Goal: Task Accomplishment & Management: Manage account settings

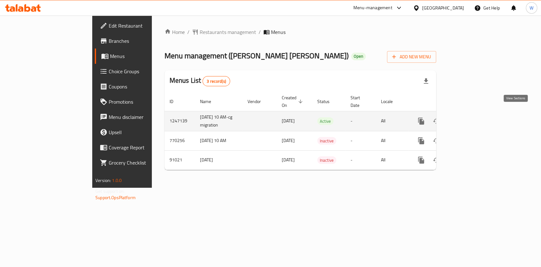
click at [471, 117] on icon "enhanced table" at bounding box center [467, 121] width 8 height 8
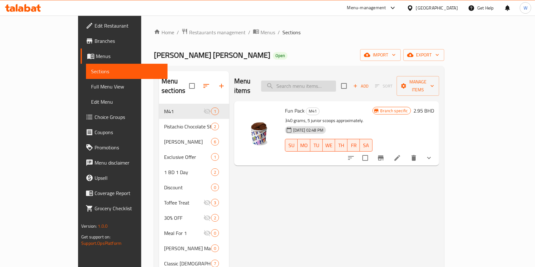
click at [336, 81] on input "search" at bounding box center [298, 86] width 75 height 11
paste input "Exclusive Offer"
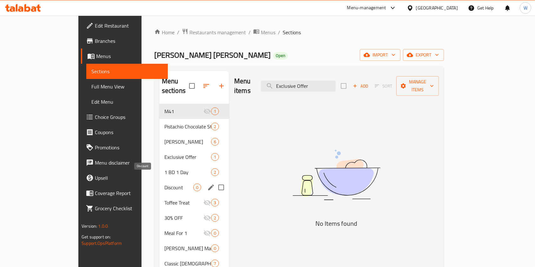
type input "Exclusive Offer"
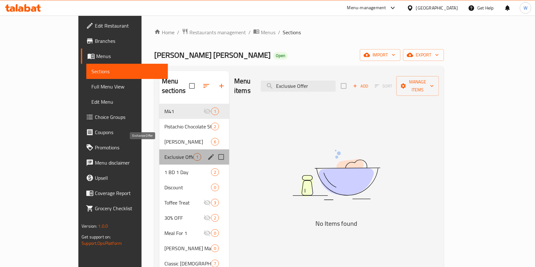
click at [164, 153] on span "Exclusive Offer" at bounding box center [178, 157] width 29 height 8
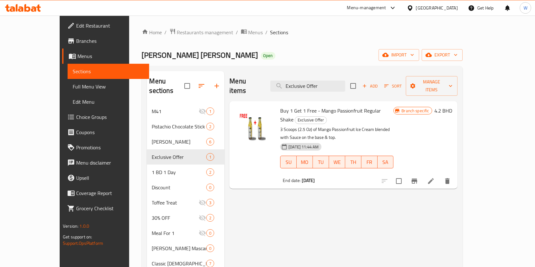
click at [439, 175] on li at bounding box center [431, 180] width 18 height 11
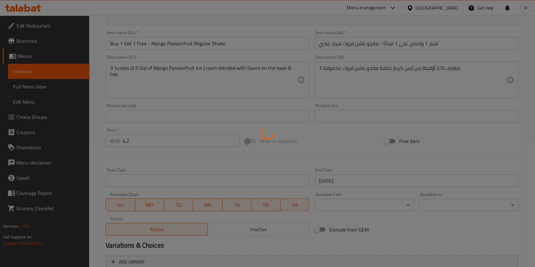
scroll to position [169, 0]
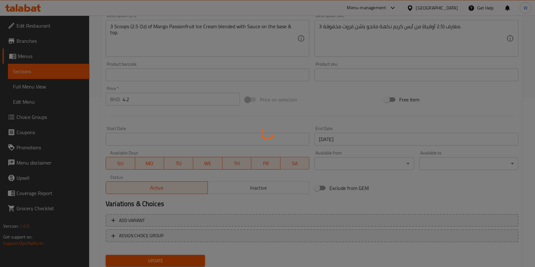
click at [267, 185] on div at bounding box center [267, 133] width 535 height 267
click at [266, 187] on div at bounding box center [267, 133] width 535 height 267
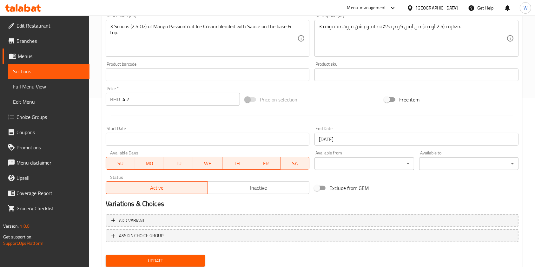
click at [260, 186] on span "Inactive" at bounding box center [258, 187] width 97 height 9
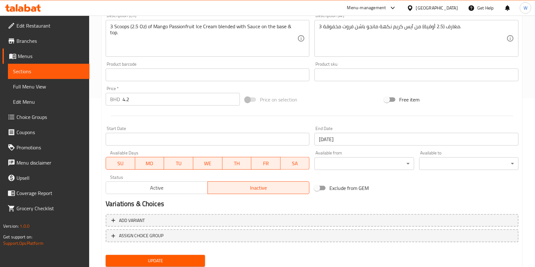
click at [170, 257] on span "Update" at bounding box center [155, 261] width 89 height 8
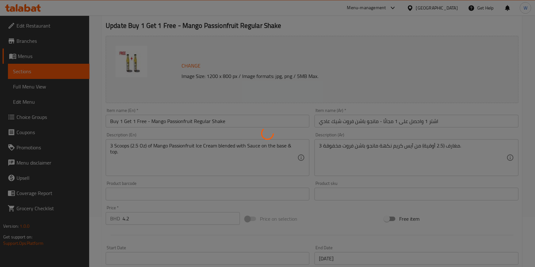
scroll to position [0, 0]
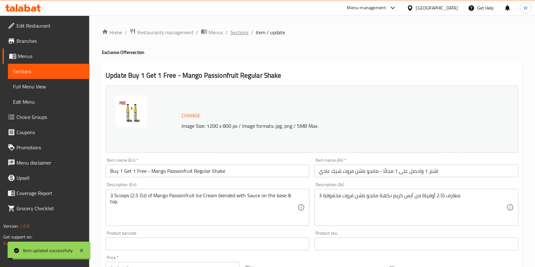
click at [238, 31] on span "Sections" at bounding box center [239, 33] width 18 height 8
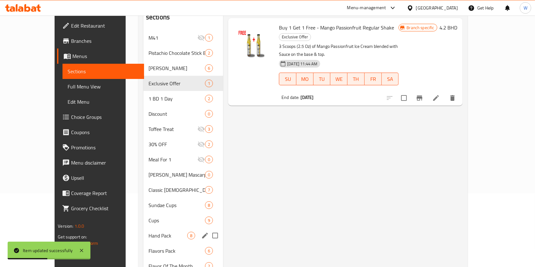
scroll to position [127, 0]
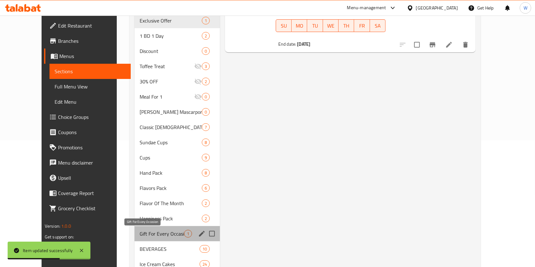
click at [156, 233] on span "Gift For Every Occasion" at bounding box center [161, 234] width 44 height 8
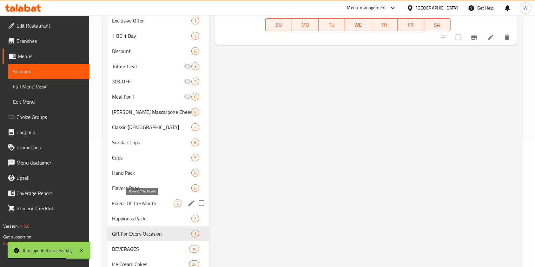
click at [152, 198] on div "Flavor Of The Month 2" at bounding box center [158, 203] width 102 height 15
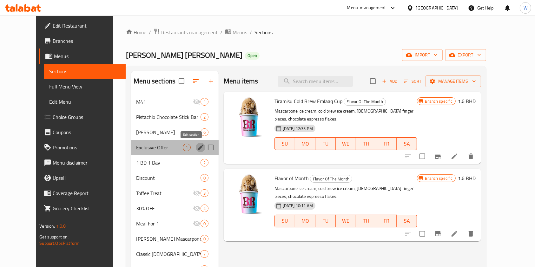
click at [196, 145] on button "edit" at bounding box center [201, 148] width 10 height 10
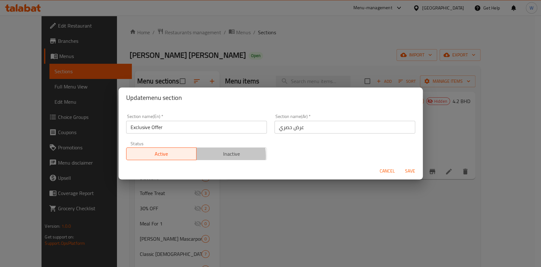
click at [209, 156] on span "Inactive" at bounding box center [231, 153] width 65 height 9
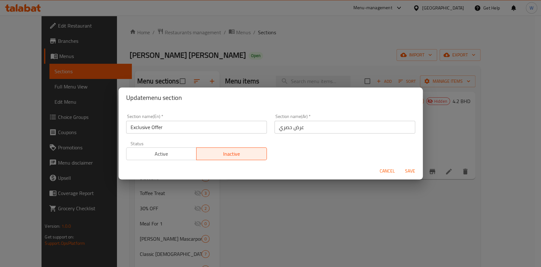
click at [402, 176] on button "Save" at bounding box center [410, 171] width 20 height 12
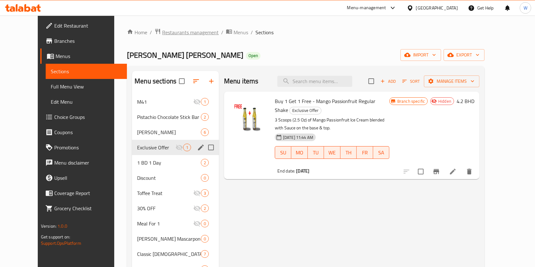
click at [165, 31] on span "Restaurants management" at bounding box center [190, 33] width 56 height 8
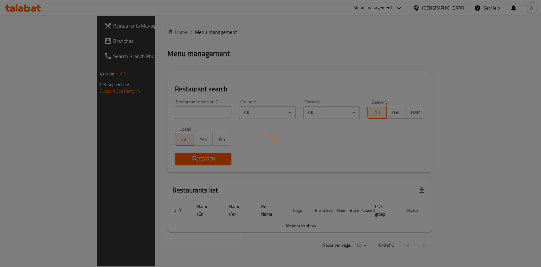
click at [163, 113] on div at bounding box center [270, 133] width 541 height 267
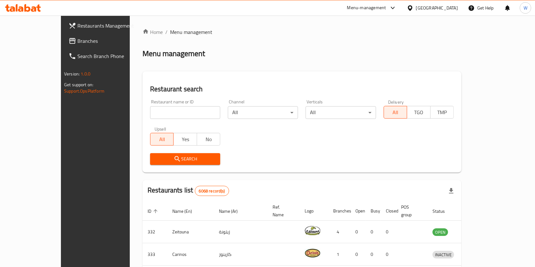
click at [188, 114] on input "search" at bounding box center [185, 112] width 70 height 13
paste input "crepele for crepes & waffles"
type input "crepele for crepes & waffles"
click button "Search" at bounding box center [185, 159] width 70 height 12
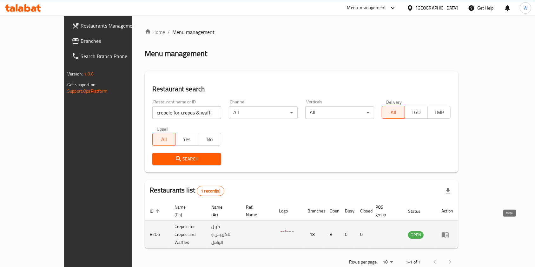
click at [449, 231] on icon "enhanced table" at bounding box center [445, 235] width 8 height 8
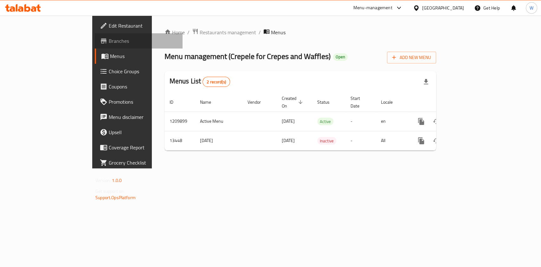
click at [109, 40] on span "Branches" at bounding box center [143, 41] width 69 height 8
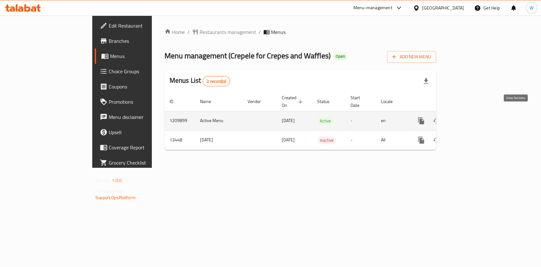
click at [471, 117] on icon "enhanced table" at bounding box center [467, 121] width 8 height 8
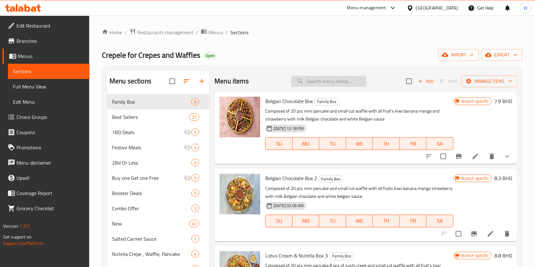
click at [327, 81] on input "search" at bounding box center [328, 81] width 75 height 11
paste input "1 CREPE KINDER 4.400 3.52 3 FETTUCCINE DIP KINDER 3.000 2.40 4 KINDER WAFFLE 4.…"
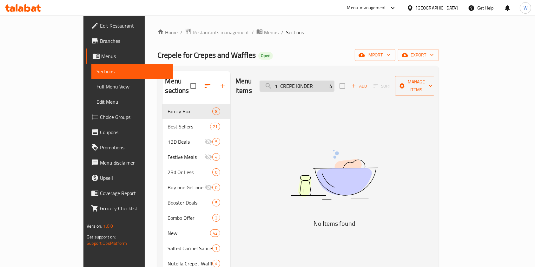
click at [334, 81] on input "1 CREPE KINDER 4.400 3.52 3 FETTUCCINE DIP KINDER 3.000 2.40 4 KINDER WAFFLE 4.…" at bounding box center [296, 86] width 75 height 11
paste input "CREPE KINDER"
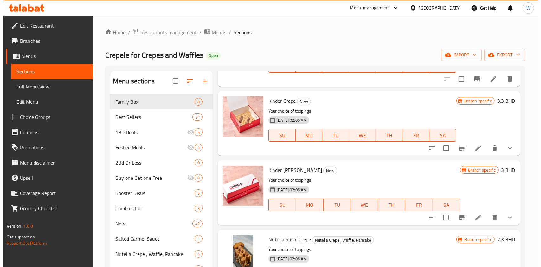
scroll to position [1733, 0]
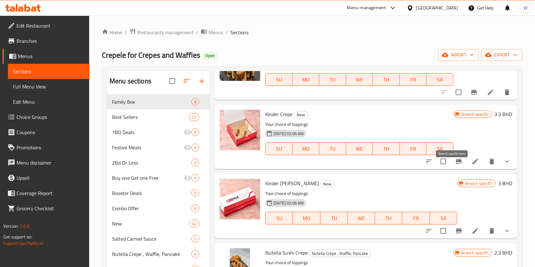
type input "CREPE"
click at [455, 165] on icon "Branch-specific-item" at bounding box center [459, 162] width 8 height 8
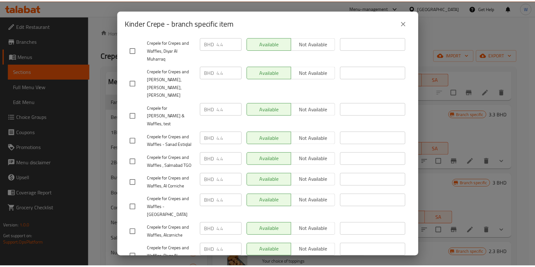
scroll to position [0, 0]
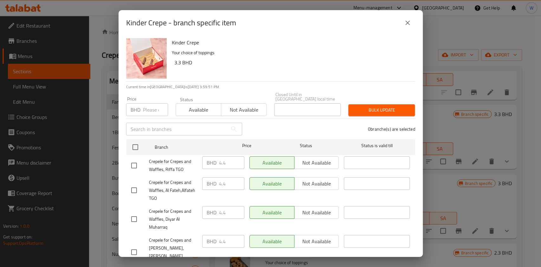
click at [407, 24] on icon "close" at bounding box center [408, 23] width 8 height 8
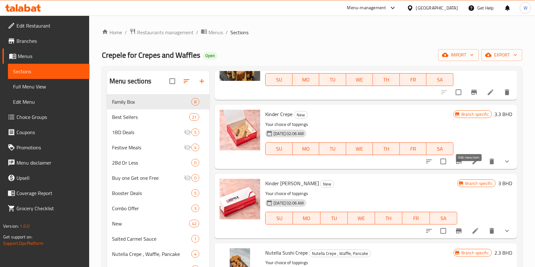
click at [472, 164] on icon at bounding box center [475, 162] width 6 height 6
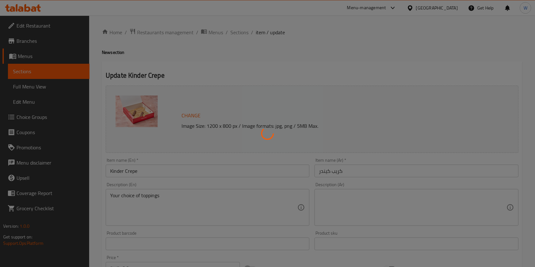
type input "الإضافات:"
type input "0"
type input "12"
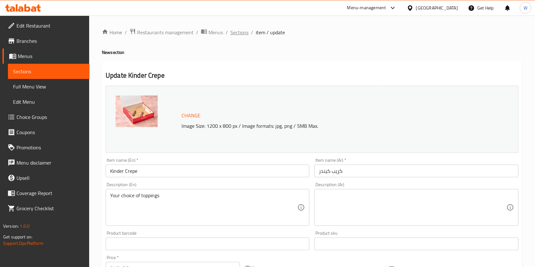
click at [245, 33] on span "Sections" at bounding box center [239, 33] width 18 height 8
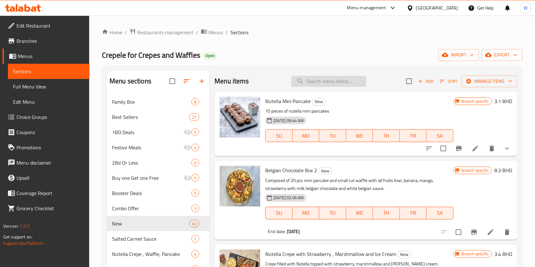
click at [308, 82] on input "search" at bounding box center [328, 81] width 75 height 11
paste input "FETTUCCINE DIP KINDER"
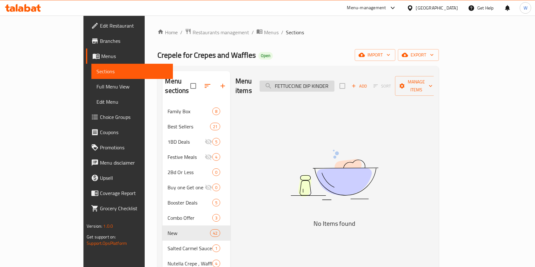
click at [334, 81] on input "FETTUCCINE DIP KINDER" at bounding box center [296, 86] width 75 height 11
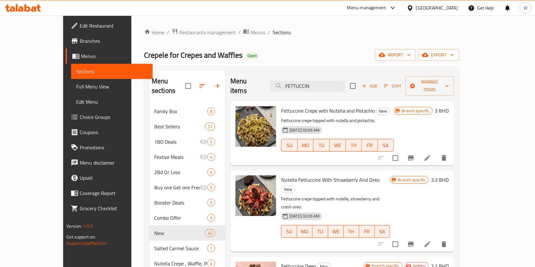
type input "FETTUCCIN"
click at [340, 88] on div "Menu items FETTUCCIN Add Sort Manage items" at bounding box center [342, 86] width 224 height 30
click at [342, 81] on input "FETTUCCIN" at bounding box center [307, 86] width 75 height 11
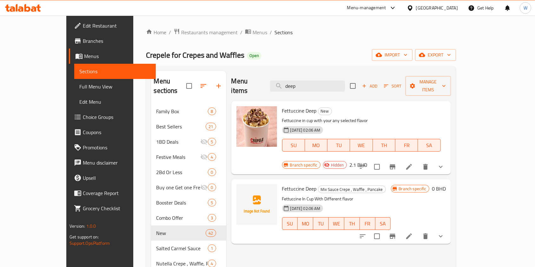
click at [316, 75] on div "Menu items deep Add Sort Manage items" at bounding box center [340, 86] width 219 height 30
click at [317, 81] on input "deep" at bounding box center [307, 86] width 75 height 11
paste input "KINDER WAFFLE"
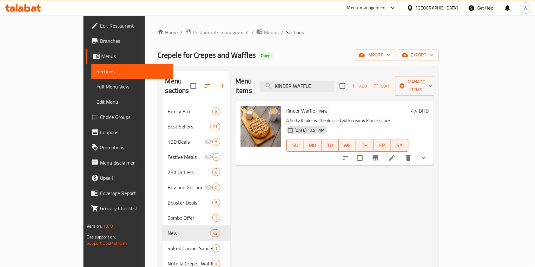
type input "KINDER WAFFLE"
click at [394, 155] on icon at bounding box center [392, 158] width 6 height 6
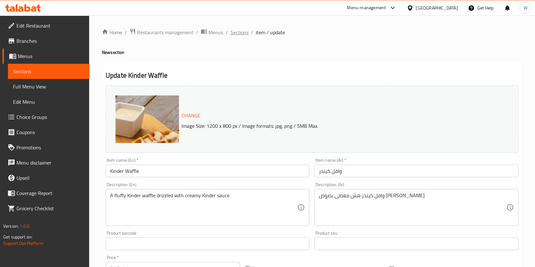
click at [236, 35] on span "Sections" at bounding box center [239, 33] width 18 height 8
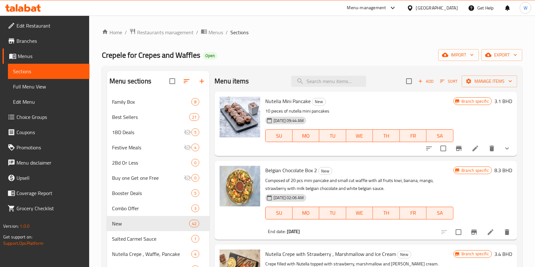
click at [348, 75] on div "Menu items Add Sort Manage items" at bounding box center [365, 81] width 302 height 21
click at [343, 80] on input "search" at bounding box center [328, 81] width 75 height 11
paste input "MINI PANCAKE KINDER"
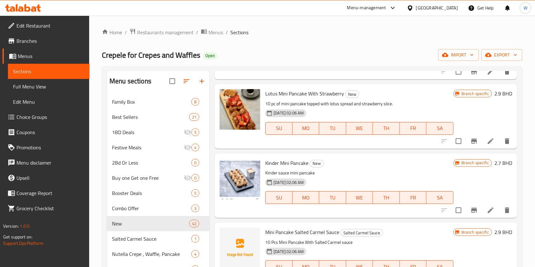
scroll to position [1120, 0]
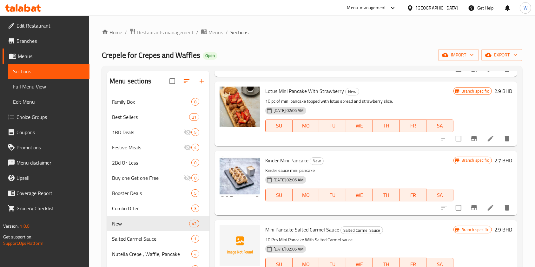
type input "MINI PANCAKE"
click at [471, 207] on icon "Branch-specific-item" at bounding box center [474, 207] width 6 height 5
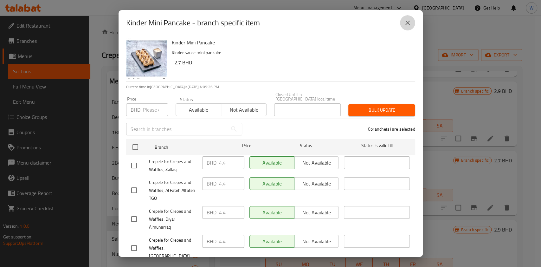
click at [411, 21] on icon "close" at bounding box center [408, 23] width 8 height 8
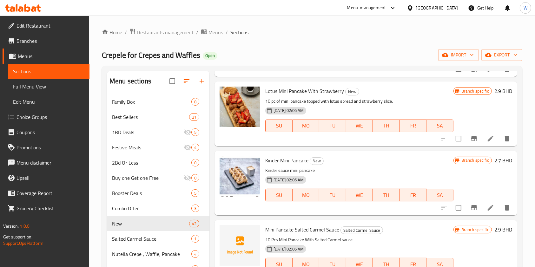
click at [487, 206] on icon at bounding box center [490, 208] width 6 height 6
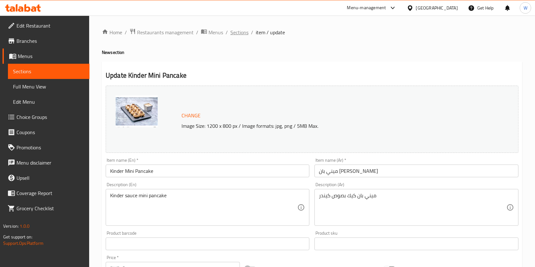
click at [243, 34] on span "Sections" at bounding box center [239, 33] width 18 height 8
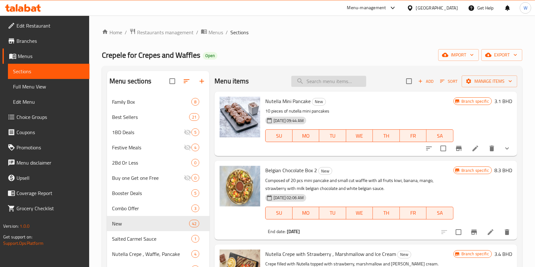
click at [322, 78] on input "search" at bounding box center [328, 81] width 75 height 11
paste input "PANCAKE KINDER"
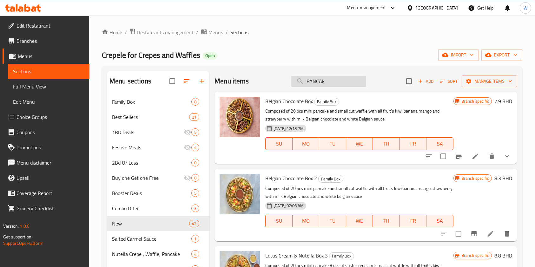
click at [328, 82] on input "PANCAk" at bounding box center [328, 81] width 75 height 11
click at [354, 82] on input "PANCAk" at bounding box center [328, 81] width 75 height 11
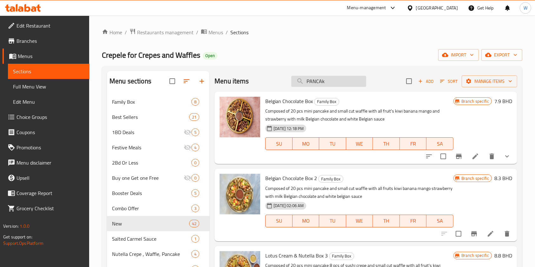
paste input "KE KINDER"
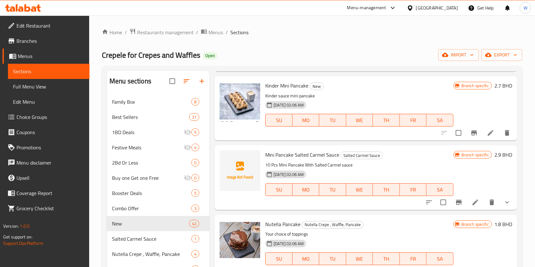
scroll to position [1352, 0]
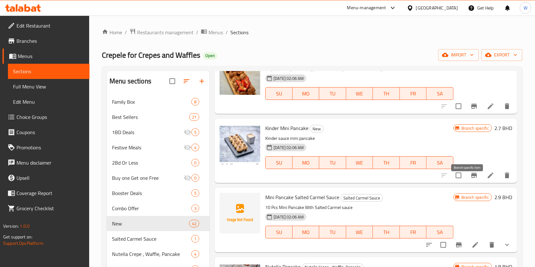
type input "PANCAKE"
click at [470, 179] on icon "Branch-specific-item" at bounding box center [474, 176] width 8 height 8
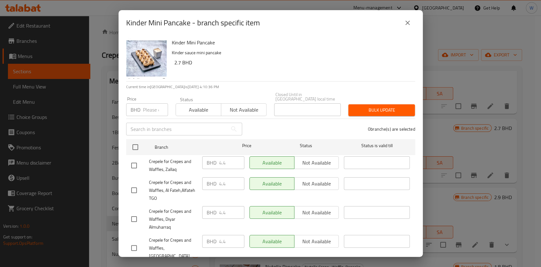
click at [410, 20] on icon "close" at bounding box center [408, 23] width 8 height 8
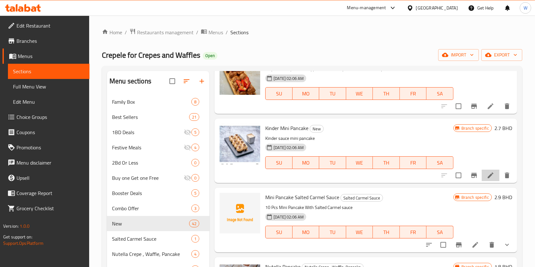
click at [486, 179] on icon at bounding box center [490, 176] width 8 height 8
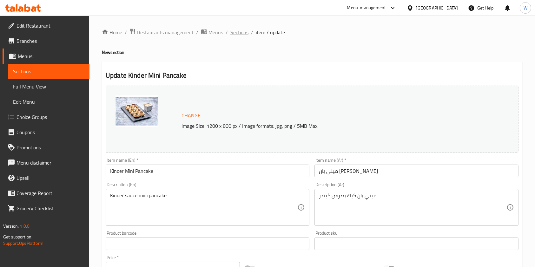
click at [242, 34] on span "Sections" at bounding box center [239, 33] width 18 height 8
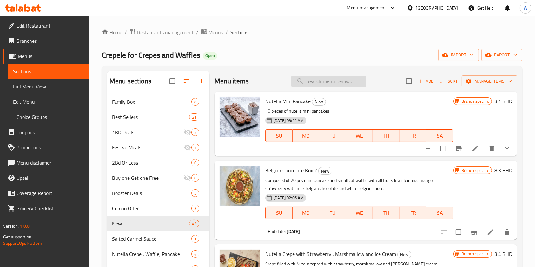
click at [309, 84] on input "search" at bounding box center [328, 81] width 75 height 11
paste input "PANCAKE KINDER"
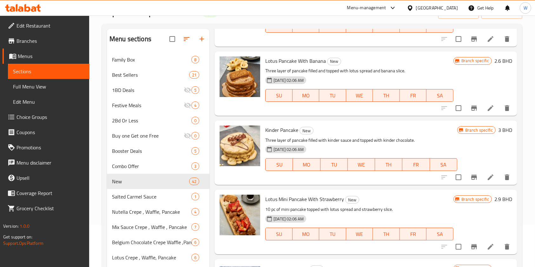
scroll to position [1183, 0]
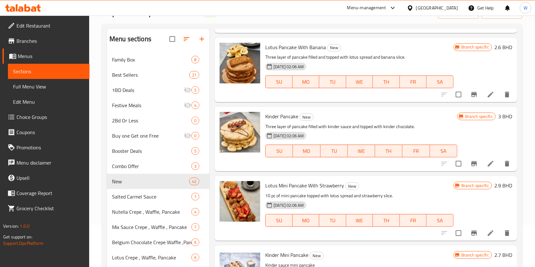
type input "PANCAKE"
click at [486, 167] on icon at bounding box center [490, 164] width 8 height 8
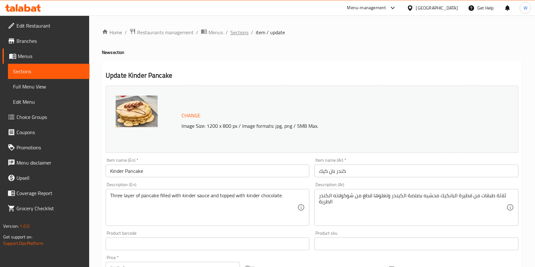
click at [237, 36] on span "Sections" at bounding box center [239, 33] width 18 height 8
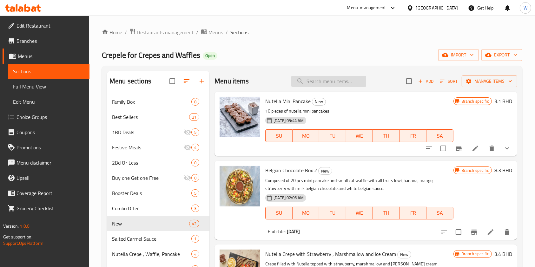
click at [342, 82] on input "search" at bounding box center [328, 81] width 75 height 11
paste input "SUSHI CREPE KINDER"
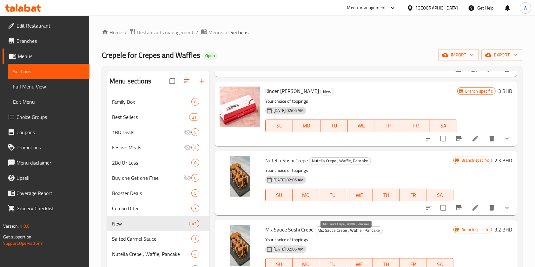
scroll to position [346, 0]
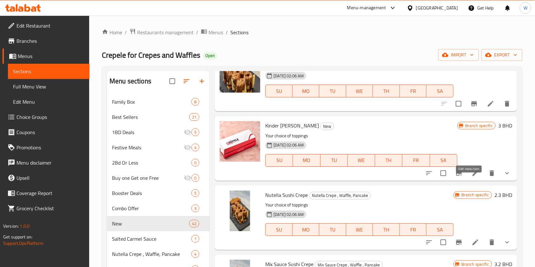
type input "SUSHI CREPE"
click at [472, 176] on icon at bounding box center [475, 173] width 6 height 6
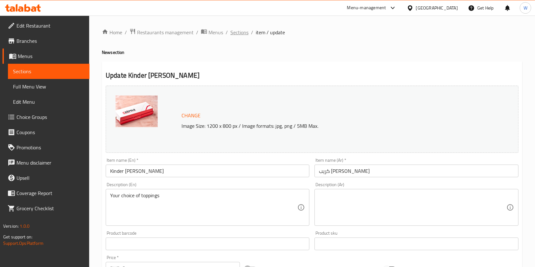
click at [238, 31] on span "Sections" at bounding box center [239, 33] width 18 height 8
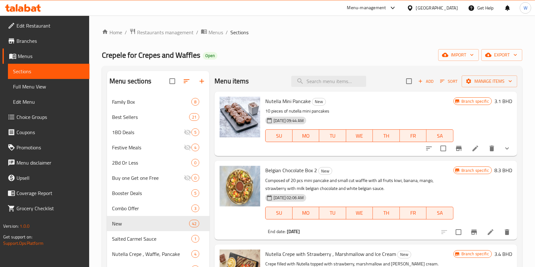
click at [317, 81] on input "search" at bounding box center [328, 81] width 75 height 11
paste input "FETTUCCINE CREPE KINDER"
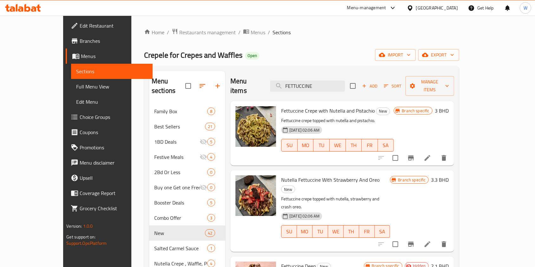
type input "FETTUCCINE"
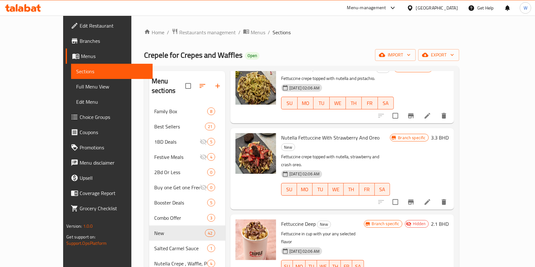
scroll to position [84, 0]
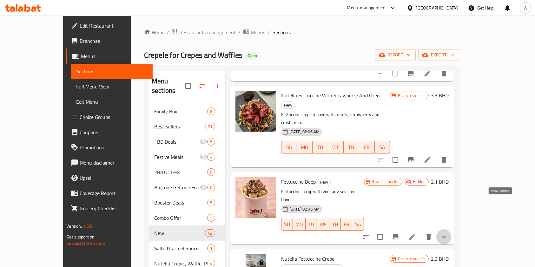
click at [447, 233] on icon "show more" at bounding box center [444, 237] width 8 height 8
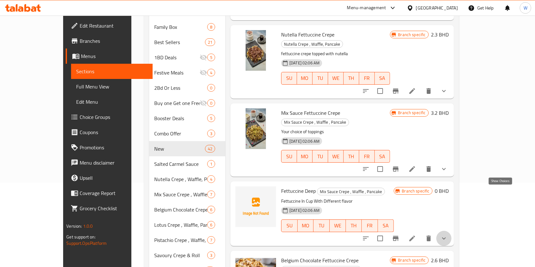
click at [447, 235] on icon "show more" at bounding box center [444, 239] width 8 height 8
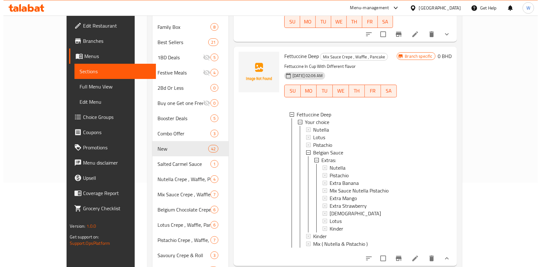
scroll to position [502, 0]
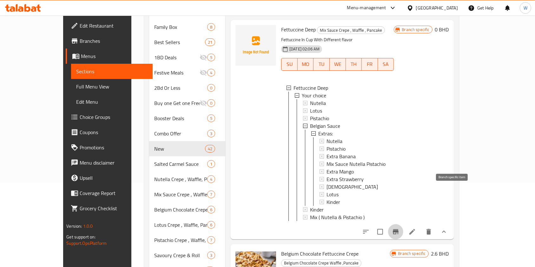
click at [403, 224] on button "Branch-specific-item" at bounding box center [395, 231] width 15 height 15
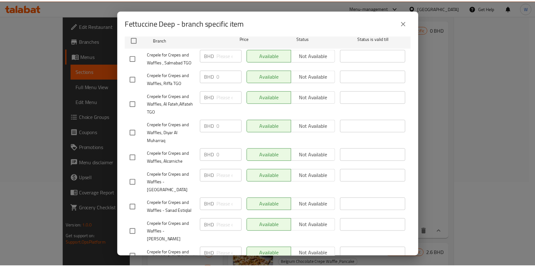
scroll to position [169, 0]
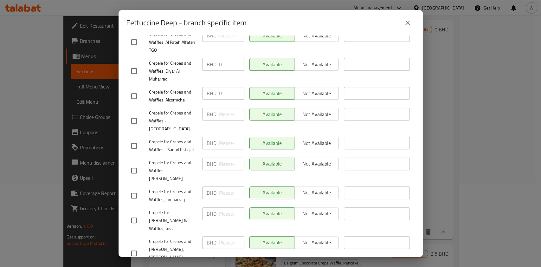
click at [402, 21] on button "close" at bounding box center [407, 22] width 15 height 15
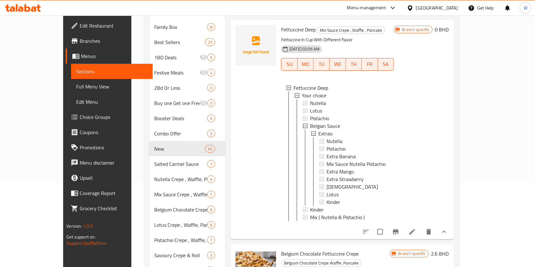
click at [421, 226] on li at bounding box center [412, 231] width 18 height 11
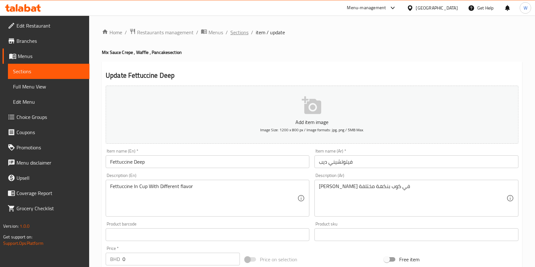
click at [236, 33] on span "Sections" at bounding box center [239, 33] width 18 height 8
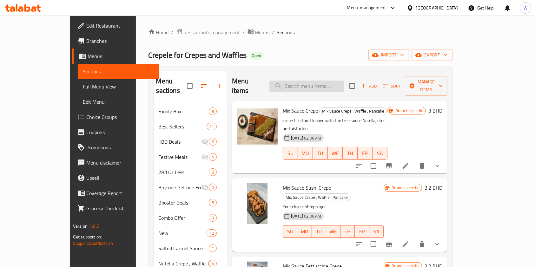
click at [315, 81] on input "search" at bounding box center [306, 86] width 75 height 11
click at [325, 86] on input "search" at bounding box center [306, 86] width 75 height 11
paste input "FETTUCCINE CREPE KINDER"
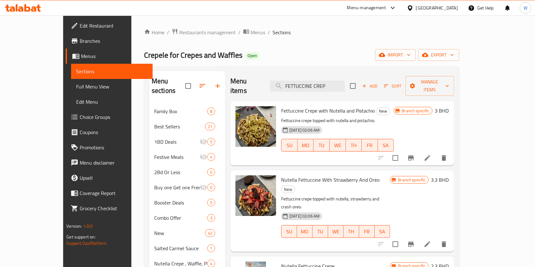
type input "FETTUCCINE CREP"
click at [179, 35] on span "Restaurants management" at bounding box center [207, 33] width 56 height 8
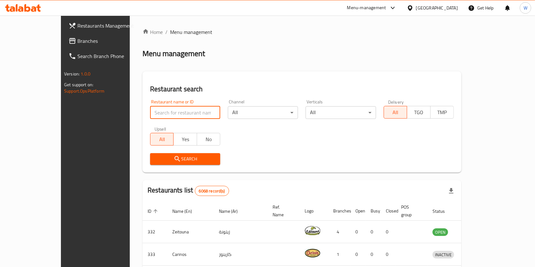
click at [173, 113] on input "search" at bounding box center [185, 112] width 70 height 13
paste input "Lebanese bakery"
type input "Lebanese bakery"
click button "Search" at bounding box center [185, 159] width 70 height 12
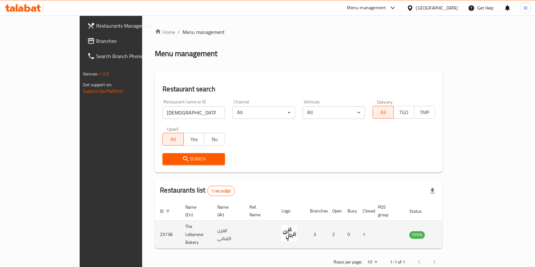
click at [450, 232] on icon "enhanced table" at bounding box center [446, 234] width 7 height 5
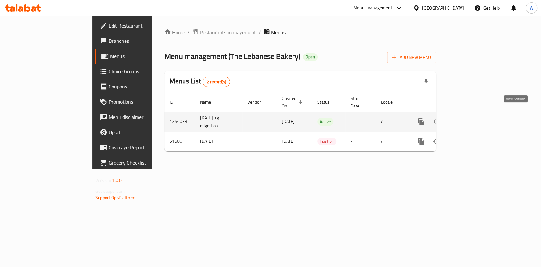
click at [471, 118] on icon "enhanced table" at bounding box center [467, 122] width 8 height 8
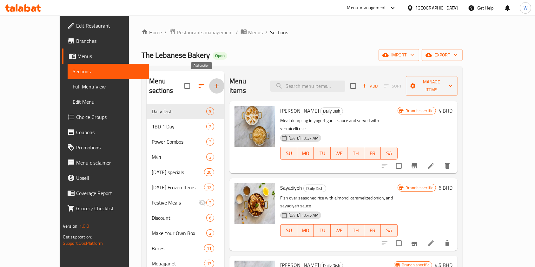
click at [209, 88] on button "button" at bounding box center [216, 85] width 15 height 15
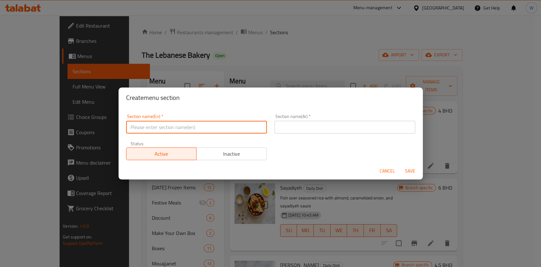
click at [178, 124] on input "text" at bounding box center [196, 127] width 141 height 13
paste input "Buy 1 Get 1 Free"
type input "Buy 1 Get 1 Free"
click at [358, 124] on input "text" at bounding box center [345, 127] width 141 height 13
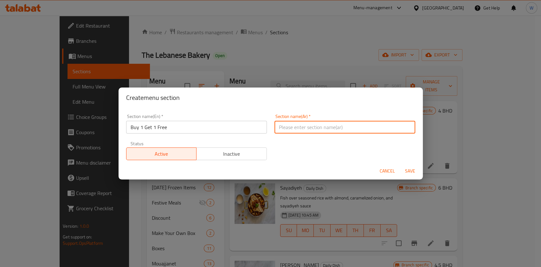
click at [187, 128] on input "Buy 1 Get 1 Free" at bounding box center [196, 127] width 141 height 13
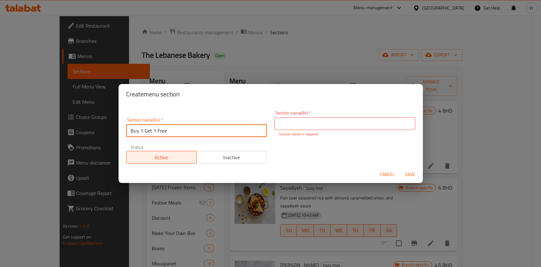
click at [187, 128] on input "Buy 1 Get 1 Free" at bounding box center [196, 130] width 141 height 13
click at [341, 118] on input "text" at bounding box center [345, 123] width 141 height 13
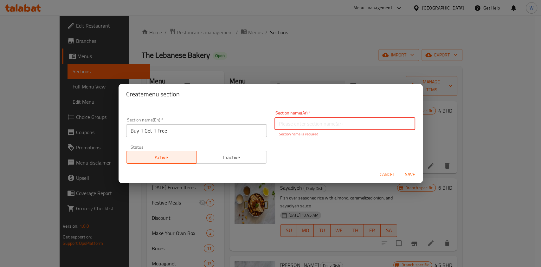
type input "h"
click at [322, 122] on input "إشتر 2 و إحصل على 1 مجاناً" at bounding box center [345, 123] width 141 height 13
click at [319, 123] on input "إشتر 2 و إحصل على 1 مجاناً" at bounding box center [345, 123] width 141 height 13
type input "إشتر 1 و إحصل على 1 مجاناً"
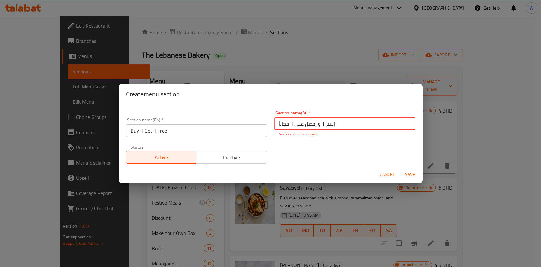
click at [412, 173] on span "Save" at bounding box center [410, 175] width 15 height 8
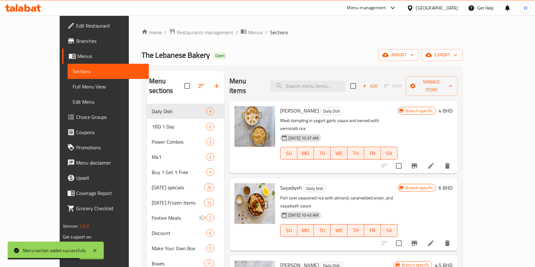
click at [198, 83] on icon "button" at bounding box center [202, 86] width 8 height 8
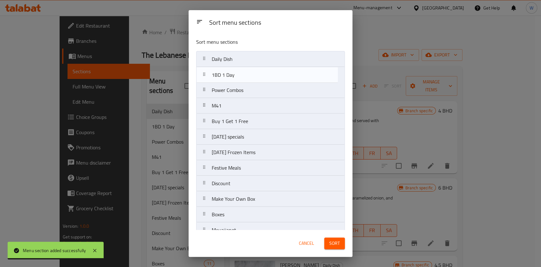
drag, startPoint x: 238, startPoint y: 80, endPoint x: 237, endPoint y: 86, distance: 6.2
click at [238, 82] on nav "Daily Dish 1BD 1 Day Power Combos M41 Buy 1 Get 1 Free Ramadan specials Ramadan…" at bounding box center [270, 253] width 149 height 405
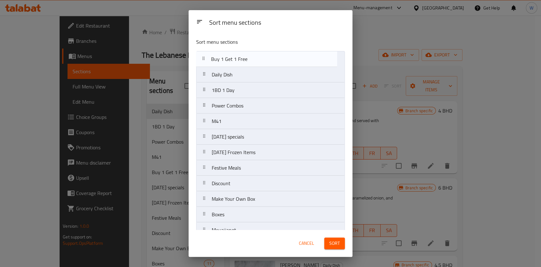
drag, startPoint x: 229, startPoint y: 118, endPoint x: 228, endPoint y: 58, distance: 59.3
click at [228, 58] on nav "Daily Dish 1BD 1 Day Power Combos M41 Buy 1 Get 1 Free Ramadan specials Ramadan…" at bounding box center [270, 253] width 149 height 405
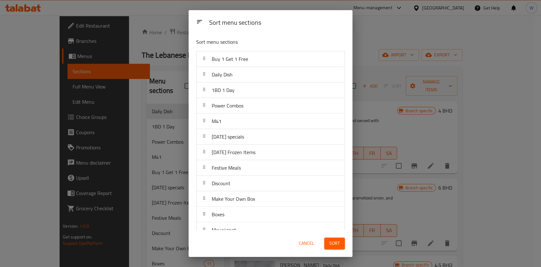
drag, startPoint x: 331, startPoint y: 240, endPoint x: 325, endPoint y: 233, distance: 9.9
click at [332, 240] on span "Sort" at bounding box center [334, 243] width 10 height 8
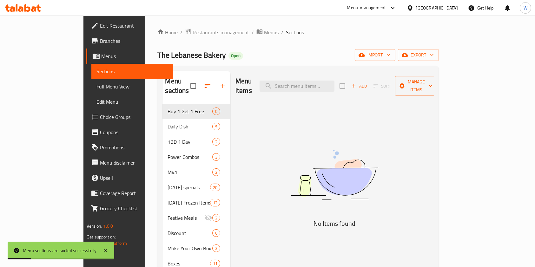
click at [432, 80] on span "Manage items" at bounding box center [416, 86] width 32 height 16
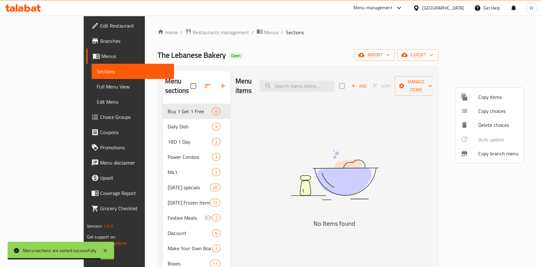
click at [488, 92] on li "Copy items" at bounding box center [490, 97] width 68 height 14
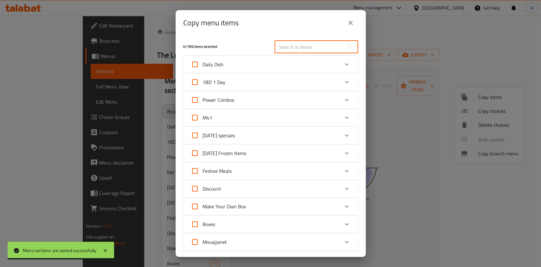
click at [275, 46] on input "text" at bounding box center [309, 47] width 69 height 13
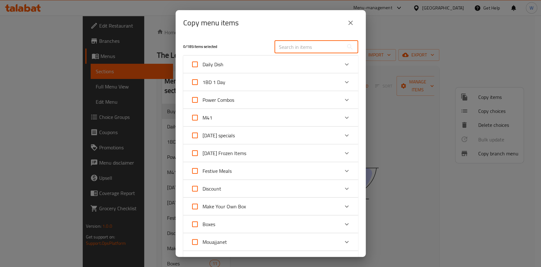
type input "ة"
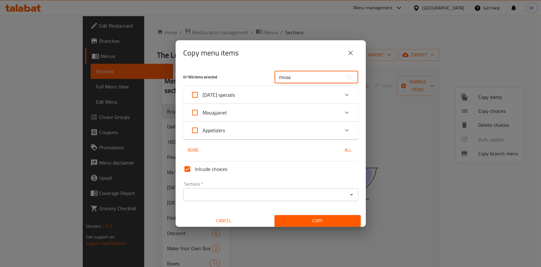
type input "musa"
click at [243, 90] on div "Ramadan specials" at bounding box center [265, 94] width 148 height 15
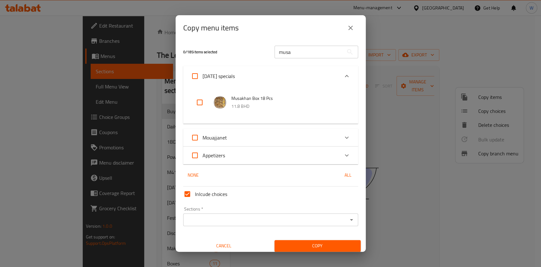
click at [198, 109] on input "checkbox" at bounding box center [199, 102] width 15 height 15
checkbox input "true"
click at [302, 63] on div "1 / 185 items selected musa ​" at bounding box center [270, 51] width 183 height 25
click at [301, 58] on input "musa" at bounding box center [309, 52] width 69 height 13
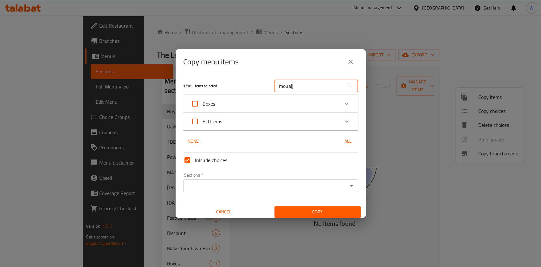
type input "mouajj"
click at [320, 98] on div "Boxes" at bounding box center [265, 103] width 148 height 15
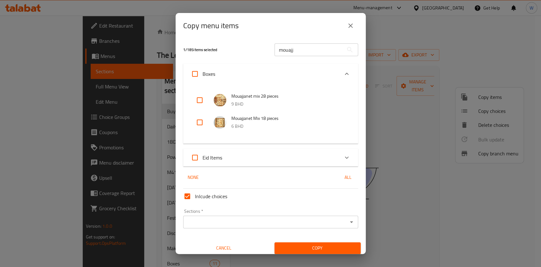
click at [203, 100] on input "checkbox" at bounding box center [199, 100] width 15 height 15
checkbox input "true"
click at [312, 217] on input "Sections   *" at bounding box center [265, 221] width 161 height 9
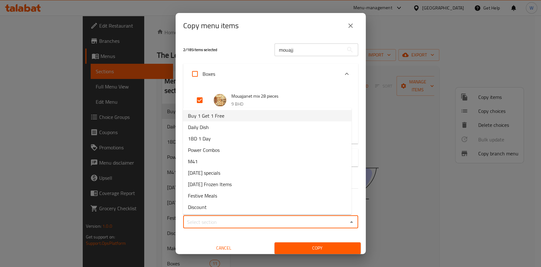
click at [244, 114] on li "Buy 1 Get 1 Free" at bounding box center [267, 115] width 169 height 11
type input "Buy 1 Get 1 Free"
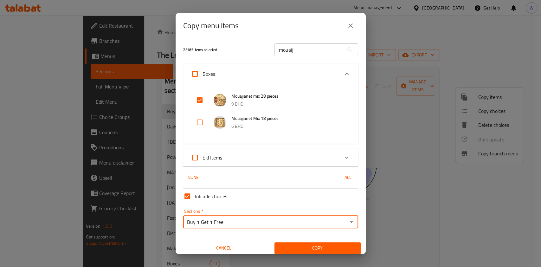
click at [319, 245] on span "Copy" at bounding box center [318, 248] width 76 height 8
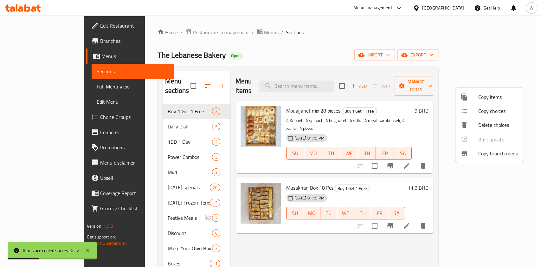
click at [397, 167] on div at bounding box center [270, 133] width 541 height 267
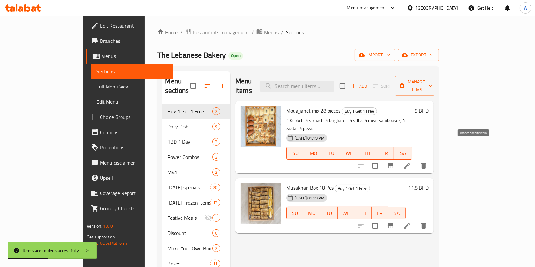
click at [394, 162] on icon "Branch-specific-item" at bounding box center [390, 166] width 8 height 8
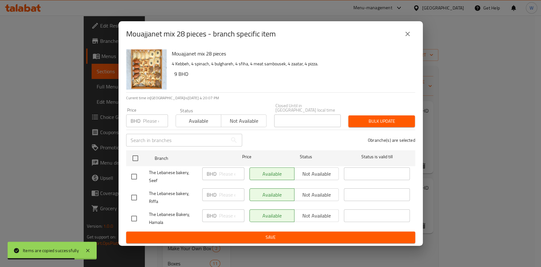
click at [147, 120] on input "number" at bounding box center [155, 120] width 25 height 13
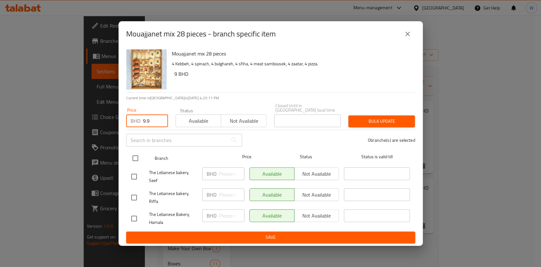
type input "9.9"
drag, startPoint x: 136, startPoint y: 158, endPoint x: 171, endPoint y: 146, distance: 37.0
click at [137, 158] on input "checkbox" at bounding box center [135, 158] width 13 height 13
checkbox input "true"
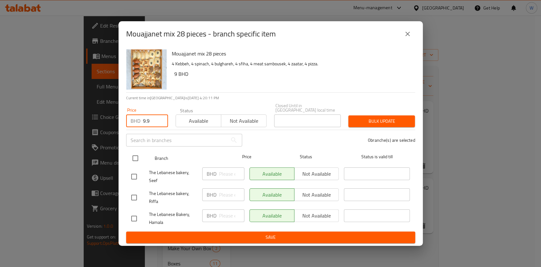
checkbox input "true"
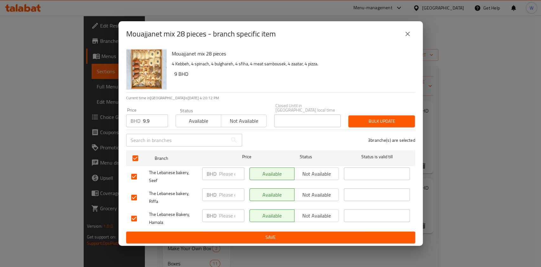
click at [383, 122] on span "Bulk update" at bounding box center [381, 121] width 56 height 8
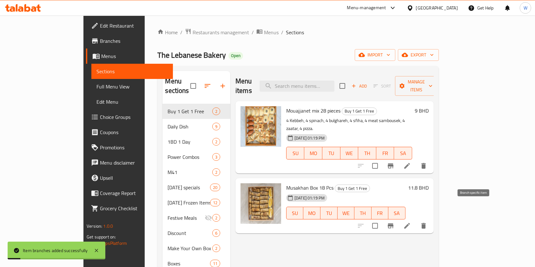
click at [398, 218] on button "Branch-specific-item" at bounding box center [390, 225] width 15 height 15
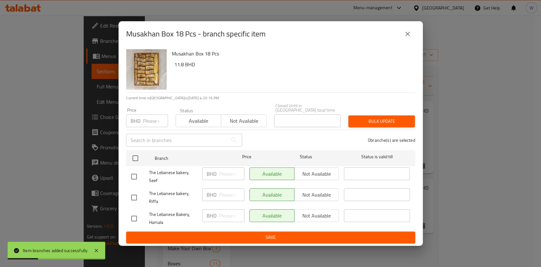
click at [144, 120] on input "number" at bounding box center [155, 120] width 25 height 13
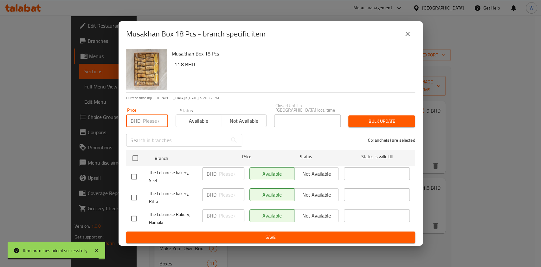
click at [407, 36] on icon "close" at bounding box center [407, 34] width 4 height 4
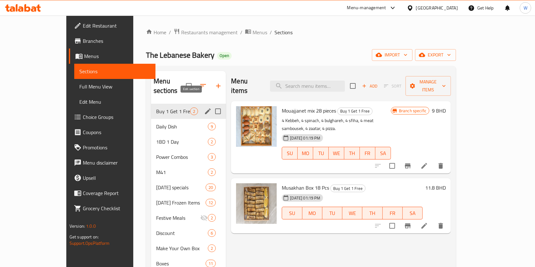
click at [205, 108] on icon "edit" at bounding box center [208, 111] width 6 height 6
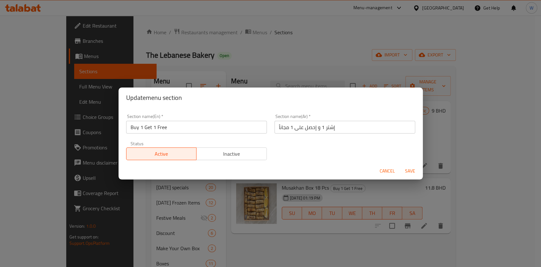
click at [159, 126] on input "Buy 1 Get 1 Free" at bounding box center [196, 127] width 141 height 13
click at [385, 174] on span "Cancel" at bounding box center [387, 171] width 15 height 8
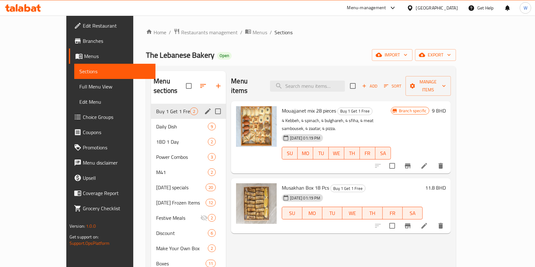
click at [428, 162] on icon at bounding box center [424, 166] width 8 height 8
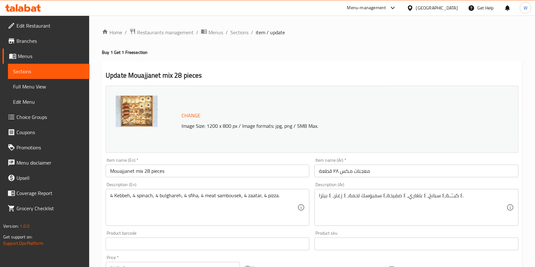
click at [189, 165] on div "Home / Restaurants management / Menus / Sections / item / update Buy 1 Get 1 Fr…" at bounding box center [312, 236] width 420 height 416
click at [188, 168] on input "Mouajjanet mix 28 pieces" at bounding box center [208, 171] width 204 height 13
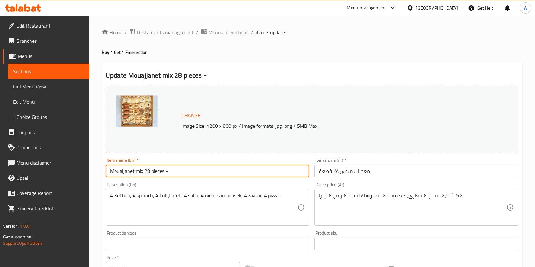
paste input "Buy 1 Get 1 Free"
click at [168, 171] on input "Mouajjanet mix 28 pieces -Buy 1 Get 1 Free" at bounding box center [208, 171] width 204 height 13
type input "Mouajjanet mix 28 pieces - Buy 1 Get 1 Free"
click at [386, 172] on input "معجنات مكس ٢٨ قطعة" at bounding box center [416, 171] width 204 height 13
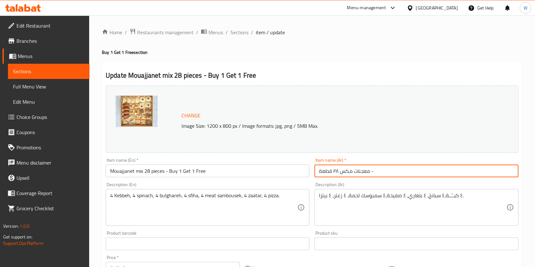
click at [389, 172] on input "معجنات مكس ٢٨ قطعة -" at bounding box center [416, 171] width 204 height 13
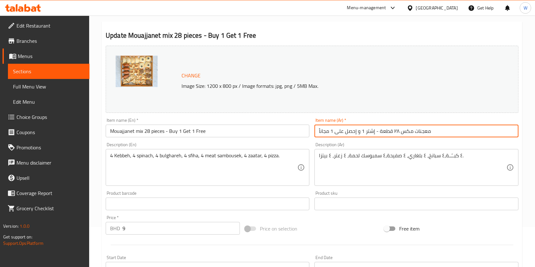
scroll to position [84, 0]
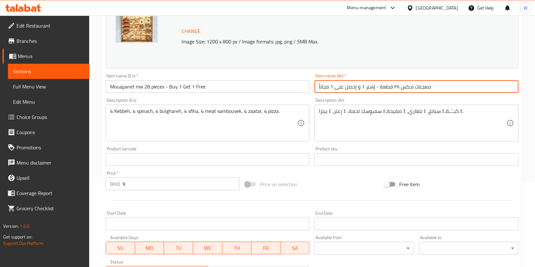
drag, startPoint x: 374, startPoint y: 88, endPoint x: 315, endPoint y: 90, distance: 60.0
click at [315, 90] on input "معجنات مكس ٢٨ قطعة - إشتر 1 و إحصل على 1 مجاناً" at bounding box center [416, 86] width 204 height 13
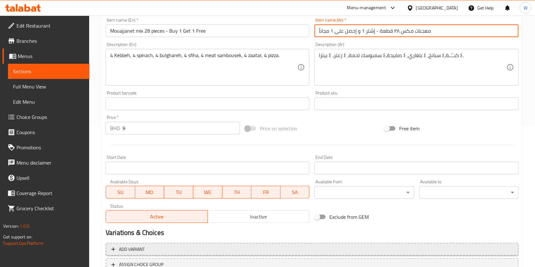
scroll to position [190, 0]
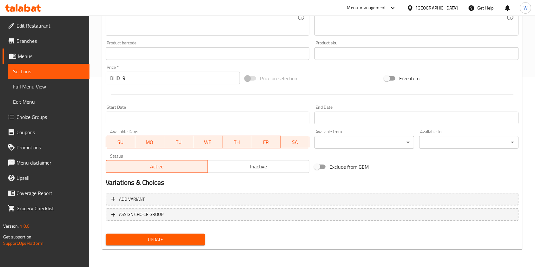
type input "معجنات مكس ٢٨ قطعة - إشتر 1 و إحصل على 1 مجاناً"
click at [168, 235] on button "Update" at bounding box center [155, 240] width 99 height 12
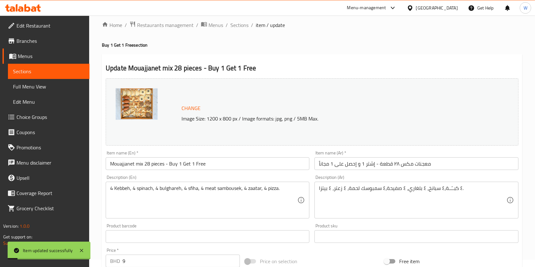
scroll to position [0, 0]
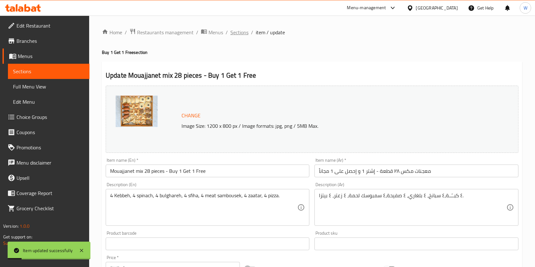
click at [240, 36] on span "Sections" at bounding box center [239, 33] width 18 height 8
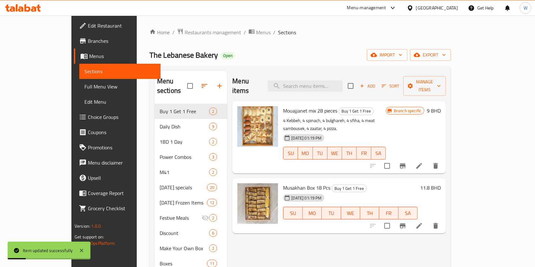
click at [278, 34] on span "Sections" at bounding box center [287, 33] width 18 height 8
click at [428, 220] on li at bounding box center [419, 225] width 18 height 11
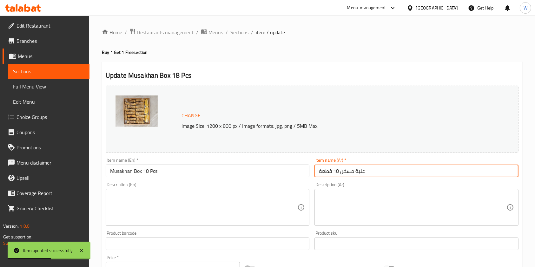
click at [387, 169] on input "علبة مسخن 18 قطعة" at bounding box center [416, 171] width 204 height 13
paste input "إشتر 1 و إحصل على 1 مجاناً"
type input "علبة مسخن 18 قطعة - إشتر 1 و إحصل على 1 مجاناً"
click at [211, 173] on input "Musakhan Box 18 Pcs" at bounding box center [208, 171] width 204 height 13
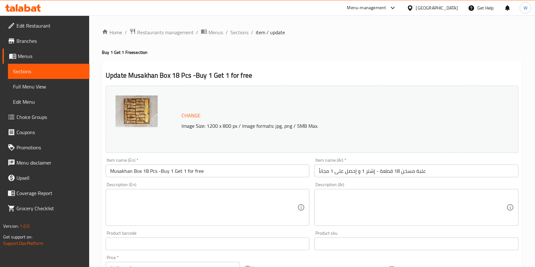
click at [190, 172] on input "Musakhan Box 18 Pcs -Buy 1 Get 1 for free" at bounding box center [208, 171] width 204 height 13
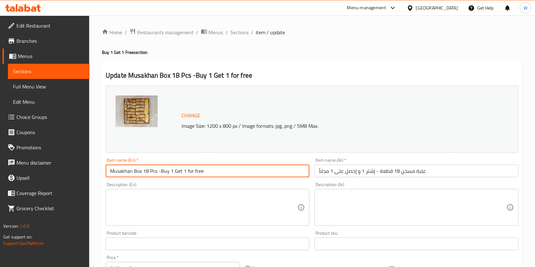
click at [190, 172] on input "Musakhan Box 18 Pcs -Buy 1 Get 1 for free" at bounding box center [208, 171] width 204 height 13
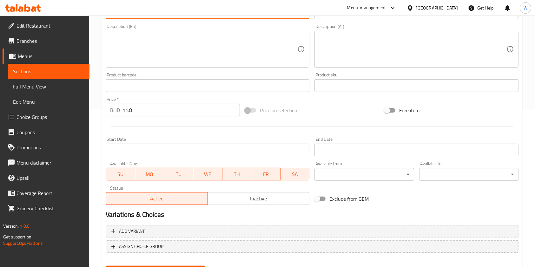
scroll to position [127, 0]
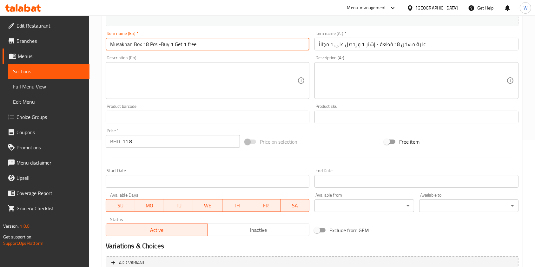
click at [161, 42] on input "Musakhan Box 18 Pcs -Buy 1 Get 1 free" at bounding box center [208, 44] width 204 height 13
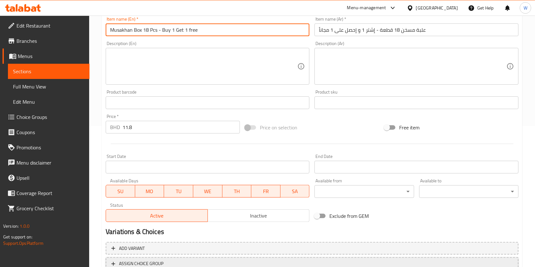
scroll to position [190, 0]
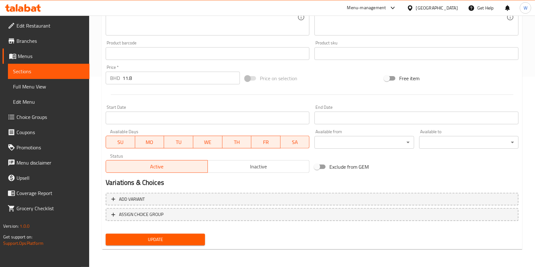
type input "Musakhan Box 18 Pcs - Buy 1 Get 1 free"
click at [169, 232] on div "Update" at bounding box center [155, 239] width 104 height 17
click at [169, 234] on button "Update" at bounding box center [155, 240] width 99 height 12
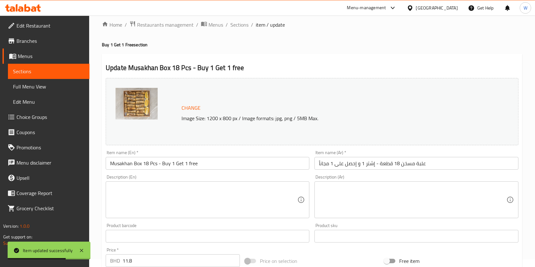
scroll to position [0, 0]
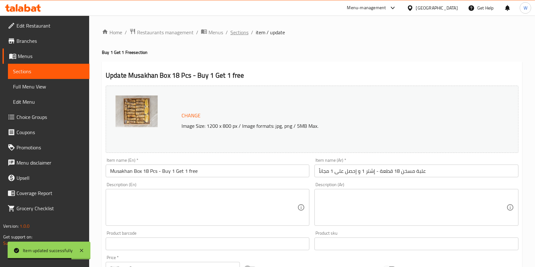
click at [236, 36] on span "Sections" at bounding box center [239, 33] width 18 height 8
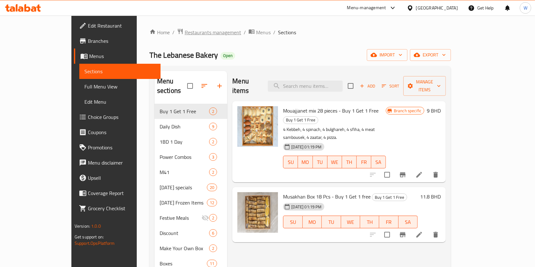
click at [185, 34] on span "Restaurants management" at bounding box center [213, 33] width 56 height 8
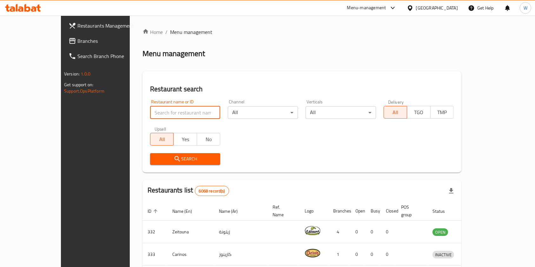
click at [150, 109] on input "search" at bounding box center [185, 112] width 70 height 13
paste input "AlAbraaj"
type input "AlAbraaj"
click button "Search" at bounding box center [185, 159] width 70 height 12
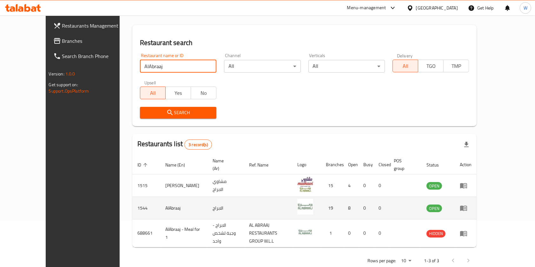
scroll to position [48, 0]
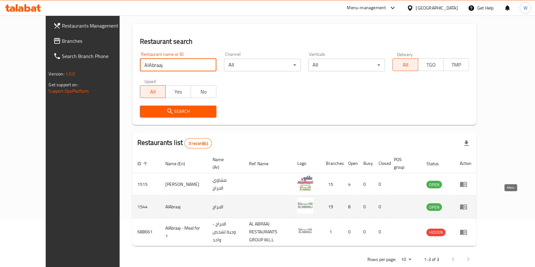
click at [467, 203] on icon "enhanced table" at bounding box center [463, 207] width 8 height 8
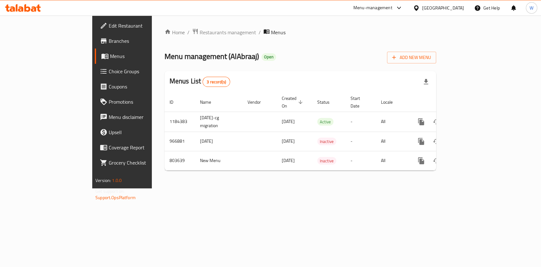
click at [109, 42] on span "Branches" at bounding box center [143, 41] width 69 height 8
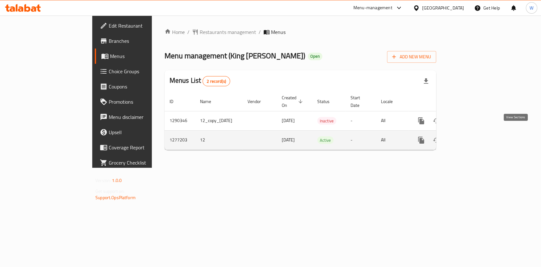
click at [470, 137] on icon "enhanced table" at bounding box center [467, 140] width 6 height 6
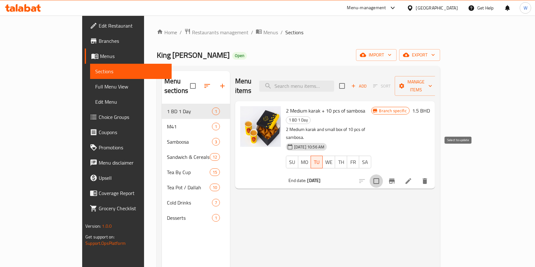
click at [383, 174] on input "checkbox" at bounding box center [375, 180] width 13 height 13
checkbox input "true"
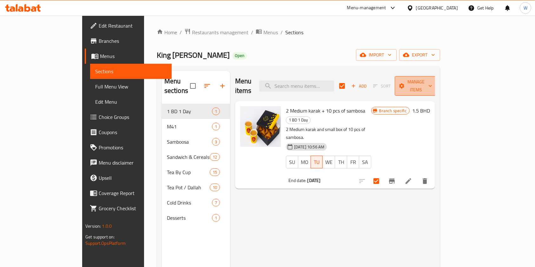
click at [432, 81] on span "Manage items" at bounding box center [415, 86] width 32 height 16
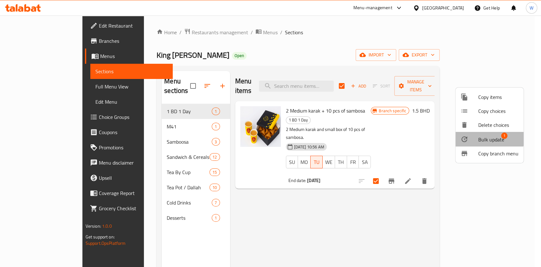
click at [486, 136] on span "Bulk update" at bounding box center [491, 140] width 26 height 8
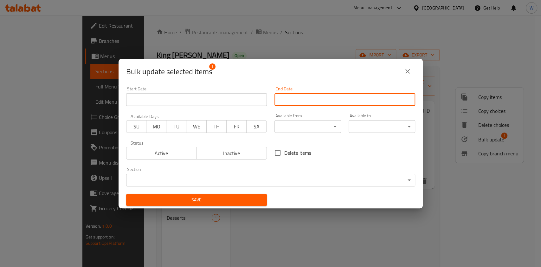
click at [306, 99] on input "Start Date" at bounding box center [345, 99] width 141 height 13
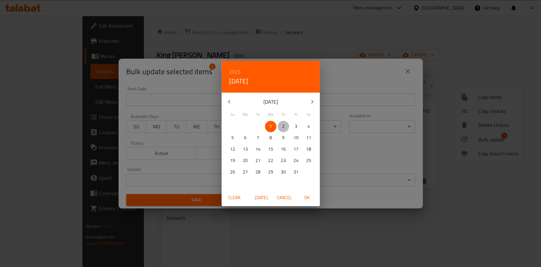
click at [282, 128] on span "2" at bounding box center [283, 126] width 11 height 8
click at [304, 197] on span "OK" at bounding box center [307, 198] width 15 height 8
type input "02-10-2025"
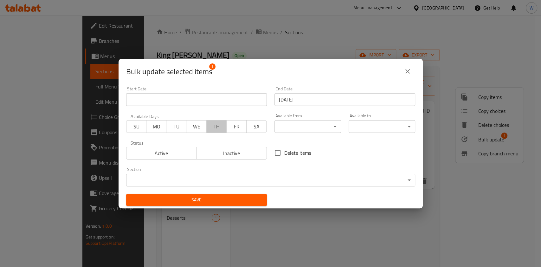
click at [218, 129] on span "TH" at bounding box center [216, 126] width 15 height 9
click at [234, 198] on span "Save" at bounding box center [196, 200] width 131 height 8
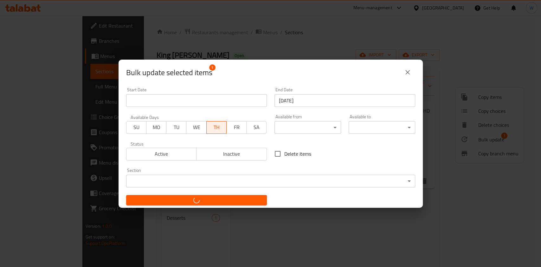
checkbox input "false"
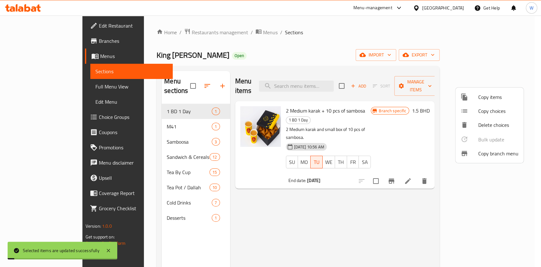
click at [431, 186] on div at bounding box center [270, 133] width 541 height 267
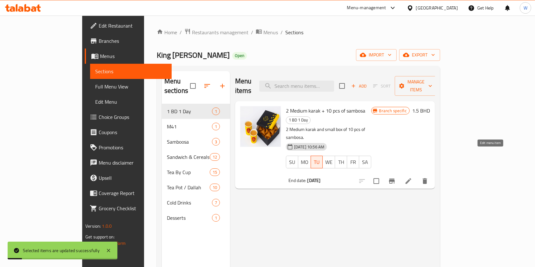
click at [412, 177] on icon at bounding box center [408, 181] width 8 height 8
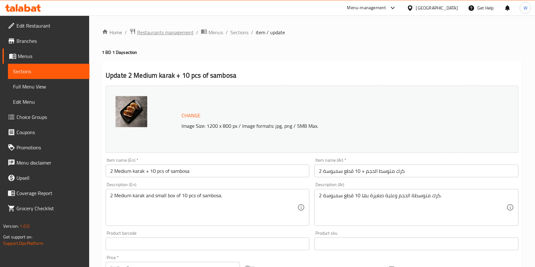
click at [170, 30] on span "Restaurants management" at bounding box center [165, 33] width 56 height 8
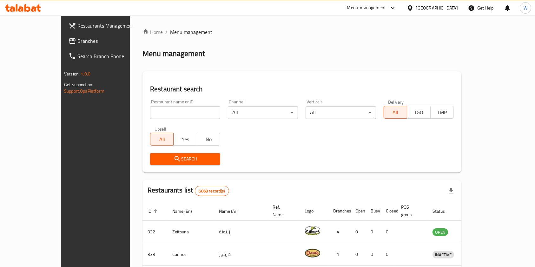
click at [172, 111] on input "search" at bounding box center [185, 112] width 70 height 13
paste input "Burger Alsada 14"
type input "Burger Alsada 14"
click button "Search" at bounding box center [185, 159] width 70 height 12
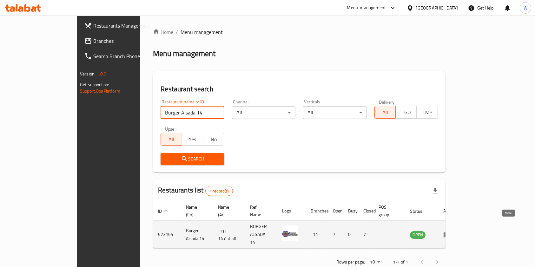
click at [449, 234] on icon "enhanced table" at bounding box center [448, 235] width 2 height 3
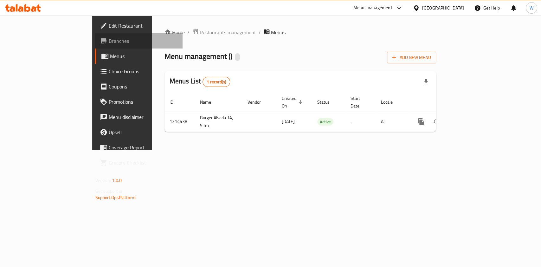
click at [109, 42] on span "Branches" at bounding box center [143, 41] width 69 height 8
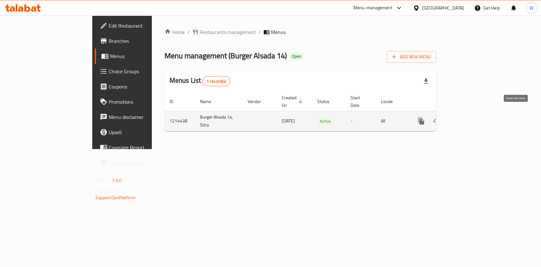
click at [471, 117] on icon "enhanced table" at bounding box center [467, 121] width 8 height 8
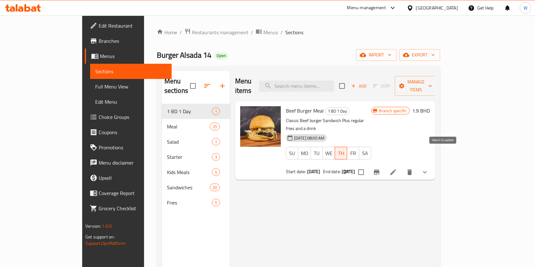
click at [367, 165] on input "checkbox" at bounding box center [360, 171] width 13 height 13
checkbox input "true"
click at [397, 168] on icon at bounding box center [393, 172] width 8 height 8
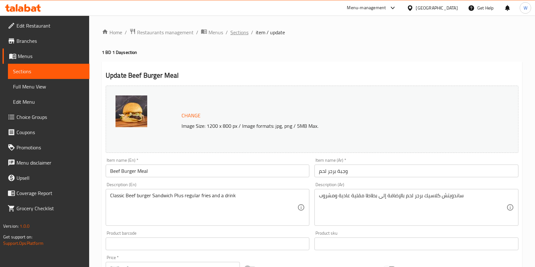
click at [246, 33] on span "Sections" at bounding box center [239, 33] width 18 height 8
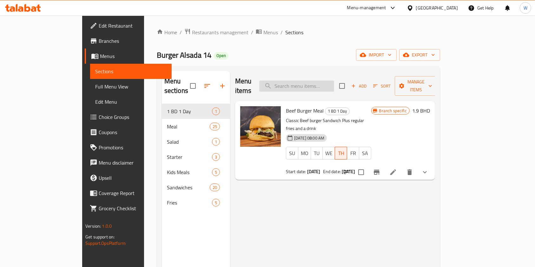
click at [321, 84] on input "search" at bounding box center [296, 86] width 75 height 11
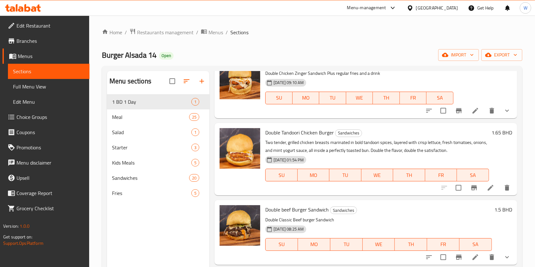
scroll to position [296, 0]
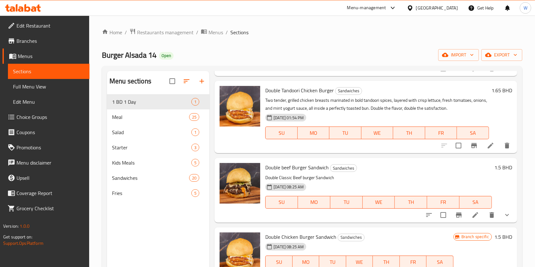
type input "DOUBLE"
click at [320, 174] on p "Double Classic Beef burger Sandwich" at bounding box center [378, 178] width 226 height 8
click at [319, 169] on span "Double beef Burger Sandwich" at bounding box center [296, 168] width 63 height 10
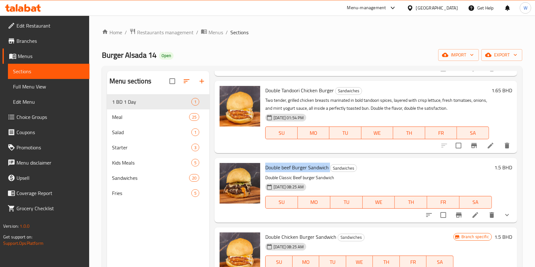
click at [319, 169] on span "Double beef Burger Sandwich" at bounding box center [296, 168] width 63 height 10
copy h6 "Double beef Burger Sandwich"
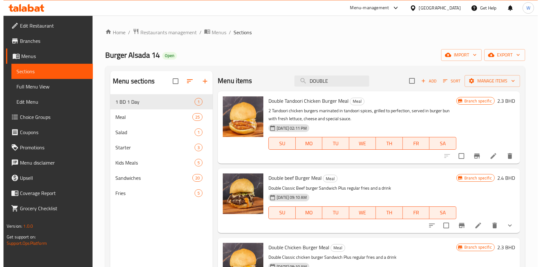
scroll to position [0, 0]
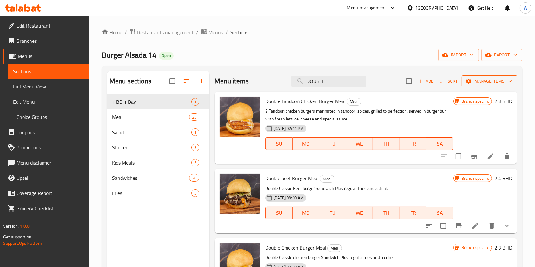
click at [466, 75] on button "Manage items" at bounding box center [488, 81] width 55 height 12
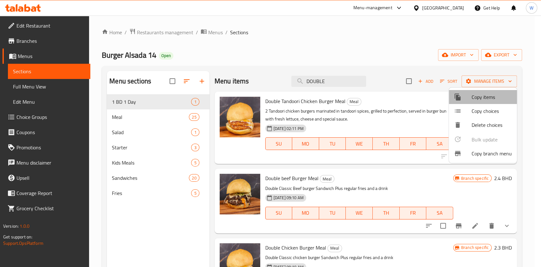
click at [473, 96] on span "Copy items" at bounding box center [492, 97] width 40 height 8
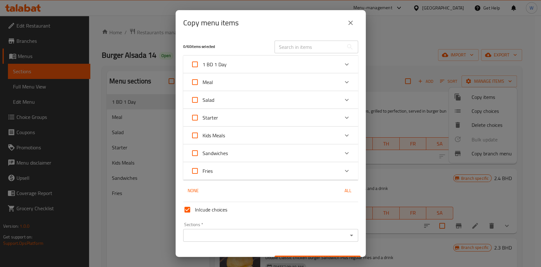
click at [321, 49] on input "text" at bounding box center [309, 47] width 69 height 13
paste input "Double beef Burger Sandwich"
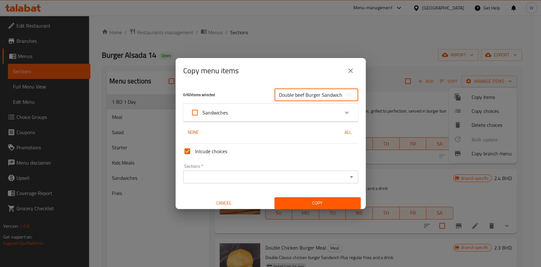
type input "Double beef Burger Sandwich"
click at [343, 112] on icon "Expand" at bounding box center [347, 113] width 8 height 8
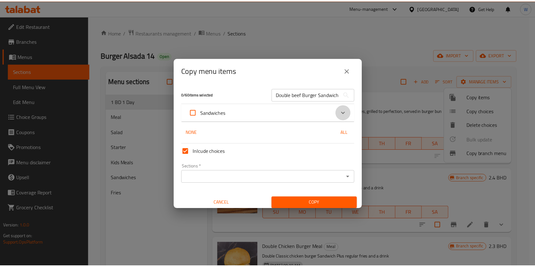
scroll to position [0, 0]
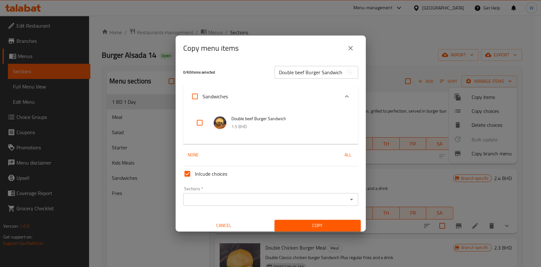
click at [197, 126] on input "checkbox" at bounding box center [199, 122] width 15 height 15
checkbox input "true"
click at [325, 194] on div "Sections *" at bounding box center [270, 199] width 175 height 13
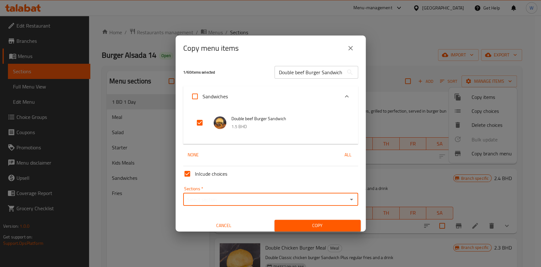
click at [349, 196] on div "Sections *" at bounding box center [270, 199] width 175 height 13
click at [348, 199] on icon "Open" at bounding box center [352, 200] width 8 height 8
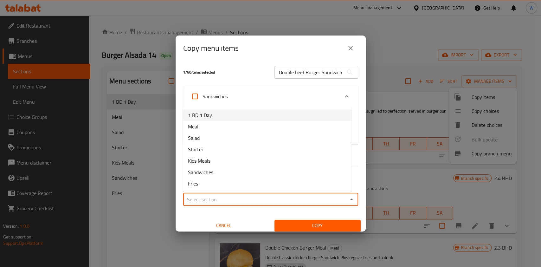
click at [218, 115] on li "1 BD 1 Day" at bounding box center [267, 114] width 169 height 11
type input "1 BD 1 Day"
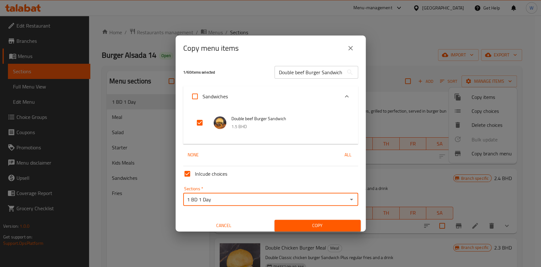
click at [296, 220] on button "Copy" at bounding box center [318, 226] width 86 height 12
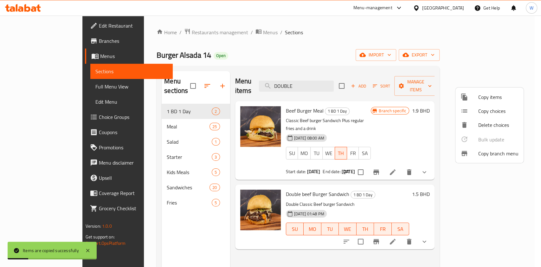
click at [307, 253] on div at bounding box center [270, 133] width 541 height 267
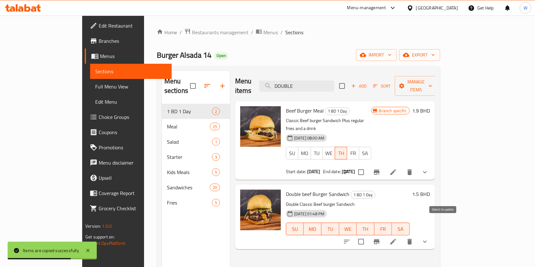
click at [367, 235] on input "checkbox" at bounding box center [360, 241] width 13 height 13
checkbox input "true"
click at [432, 83] on span "Manage items" at bounding box center [415, 86] width 32 height 16
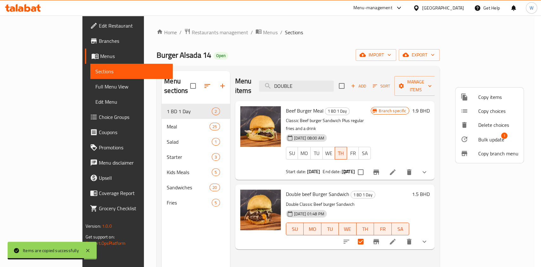
click at [484, 143] on span "Bulk update" at bounding box center [491, 140] width 26 height 8
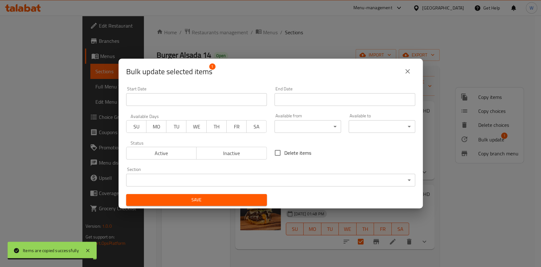
click at [293, 98] on input "Start Date" at bounding box center [345, 99] width 141 height 13
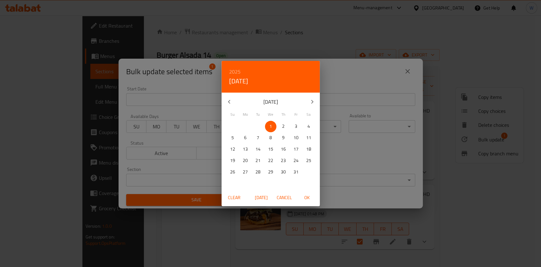
click at [281, 130] on span "2" at bounding box center [283, 126] width 11 height 8
click at [308, 198] on span "OK" at bounding box center [307, 198] width 15 height 8
type input "[DATE]"
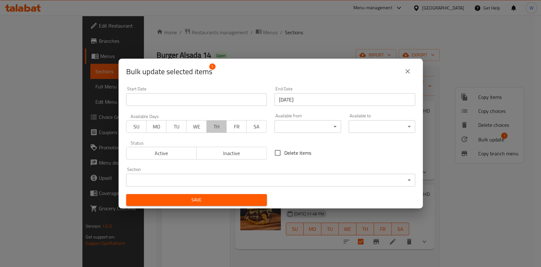
click at [214, 128] on span "TH" at bounding box center [216, 126] width 15 height 9
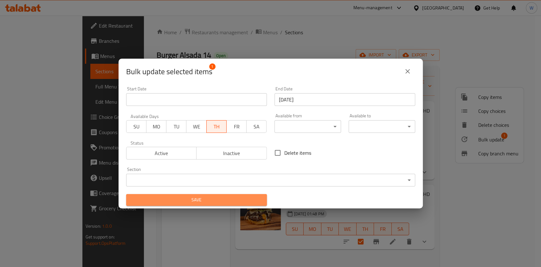
click at [243, 202] on span "Save" at bounding box center [196, 200] width 131 height 8
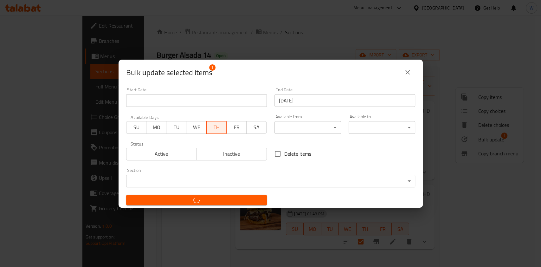
checkbox input "false"
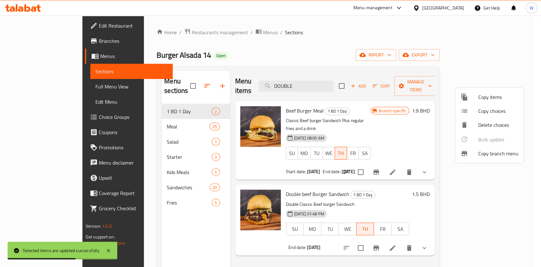
click at [476, 230] on div at bounding box center [270, 133] width 541 height 267
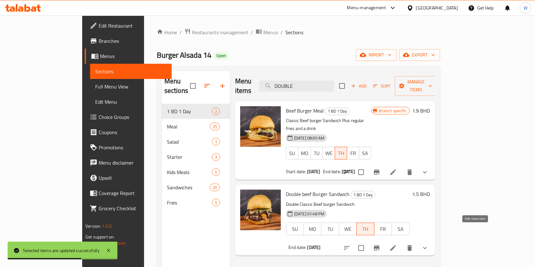
click at [396, 245] on icon at bounding box center [393, 248] width 6 height 6
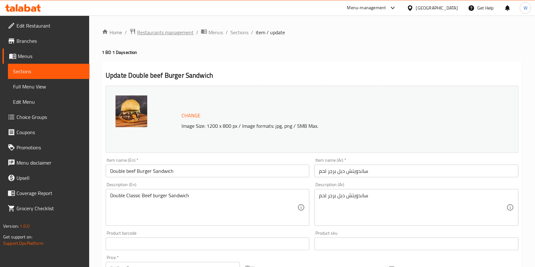
click at [174, 29] on span "Restaurants management" at bounding box center [165, 33] width 56 height 8
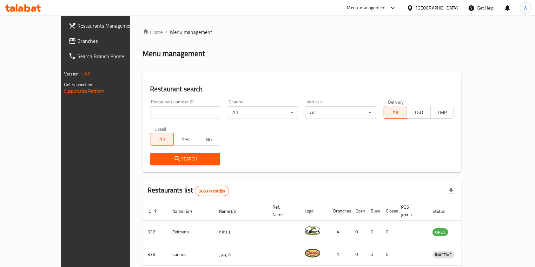
click at [150, 108] on input "search" at bounding box center [185, 112] width 70 height 13
paste input "Papa Johns"
type input "Papa Johns"
click button "Search" at bounding box center [185, 159] width 70 height 12
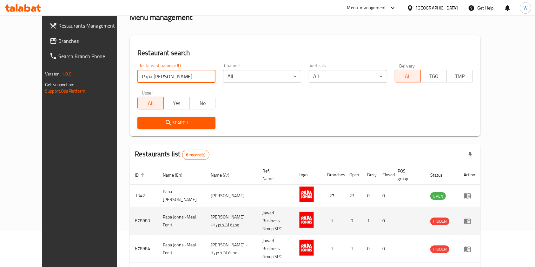
scroll to position [84, 0]
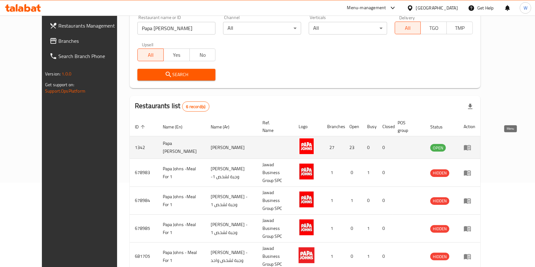
click at [475, 144] on link "enhanced table" at bounding box center [469, 148] width 12 height 8
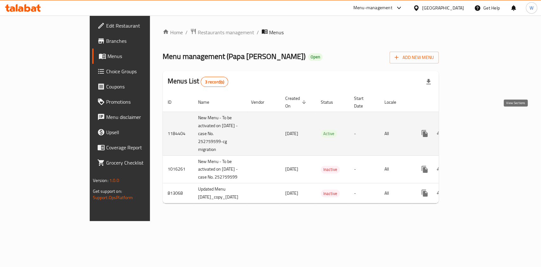
click at [474, 130] on icon "enhanced table" at bounding box center [471, 134] width 8 height 8
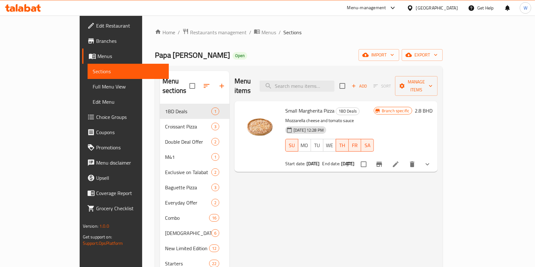
click at [404, 159] on li at bounding box center [395, 164] width 18 height 11
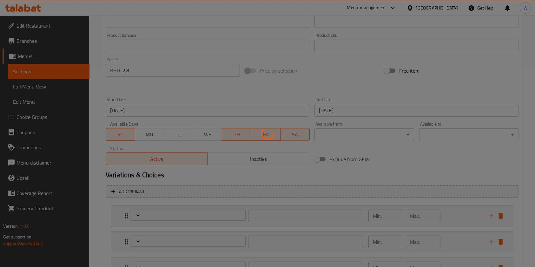
scroll to position [211, 0]
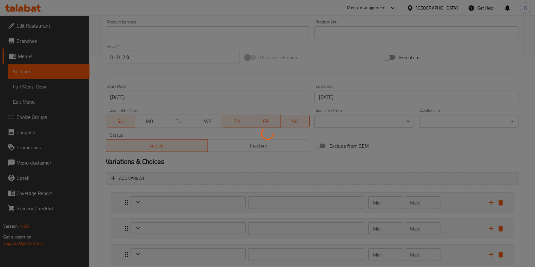
type input "اختر عجينة بيتزا ( ص )"
type input "1"
type input "إضافات إضافية (اختياري)"
type input "0"
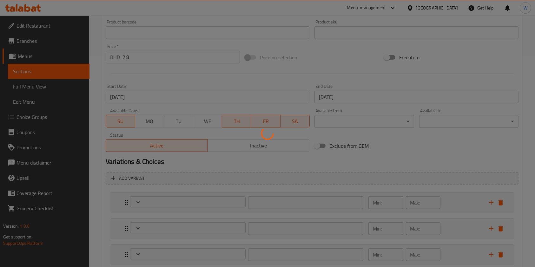
type input "10"
type input "اختر نوع الجبن (اختياري)"
type input "0"
type input "1"
type input "اختر نوع الخبز اختياري:"
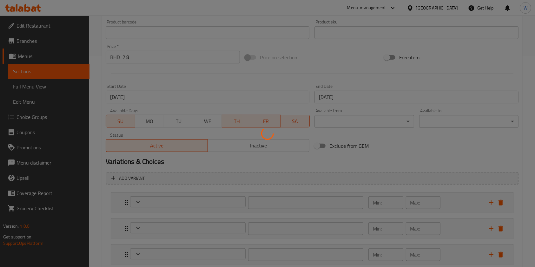
type input "0"
type input "1"
type input "اختر تقطيع البيتزا اختياري:"
type input "0"
type input "1"
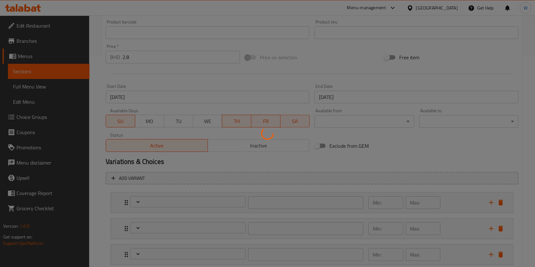
type input "إزالة الإضافات (اختياري)"
type input "0"
type input "نوع صوص البيتزا في القاعدة ص:"
type input "1"
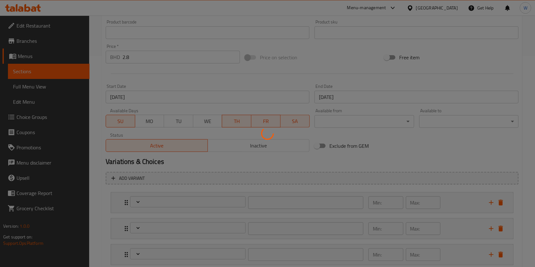
type input "1"
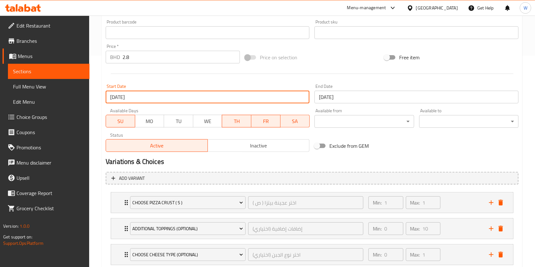
click at [195, 94] on input "04-09-2025" at bounding box center [208, 97] width 204 height 13
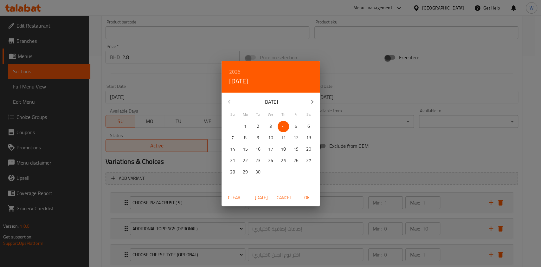
click at [236, 195] on span "Clear" at bounding box center [234, 198] width 15 height 8
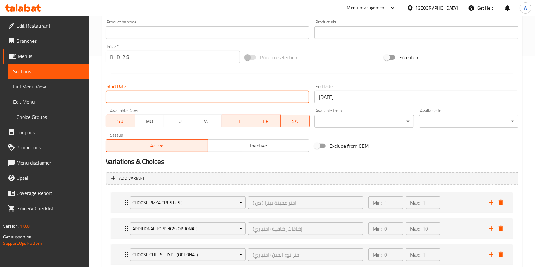
click at [423, 161] on h2 "Variations & Choices" at bounding box center [312, 162] width 412 height 10
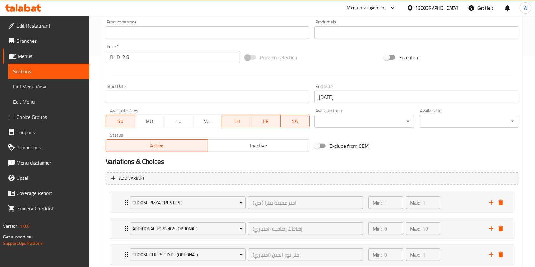
click at [380, 103] on input "07-09-2025" at bounding box center [416, 97] width 204 height 13
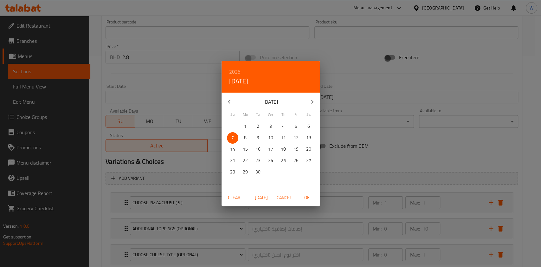
click at [317, 101] on button "button" at bounding box center [312, 101] width 15 height 15
click at [283, 125] on p "2" at bounding box center [283, 126] width 3 height 8
click at [305, 194] on span "OK" at bounding box center [307, 198] width 15 height 8
type input "[DATE]"
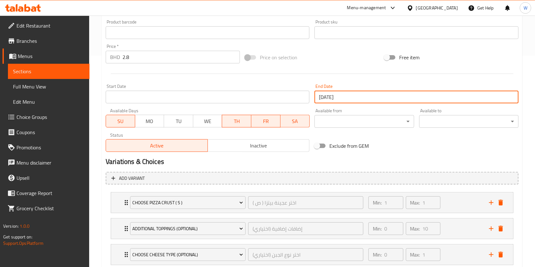
click at [124, 117] on span "SU" at bounding box center [120, 121] width 24 height 9
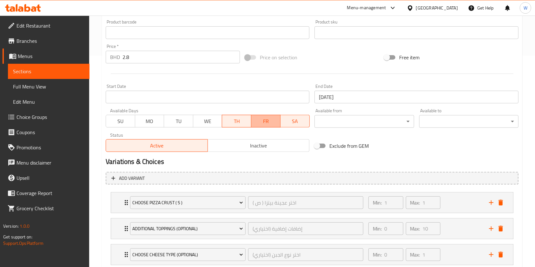
click at [260, 123] on span "FR" at bounding box center [266, 121] width 24 height 9
click at [285, 122] on span "SA" at bounding box center [295, 121] width 24 height 9
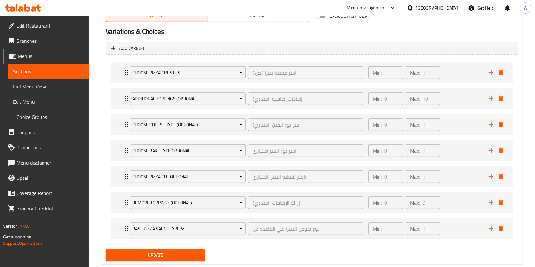
scroll to position [356, 0]
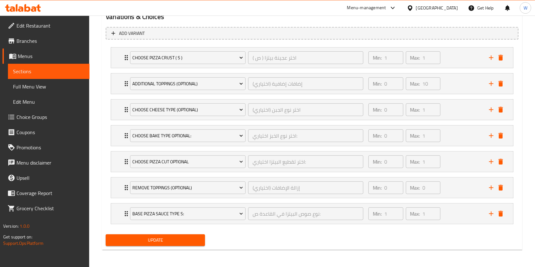
click at [176, 247] on div "Update" at bounding box center [155, 240] width 104 height 17
click at [177, 242] on span "Update" at bounding box center [155, 240] width 89 height 8
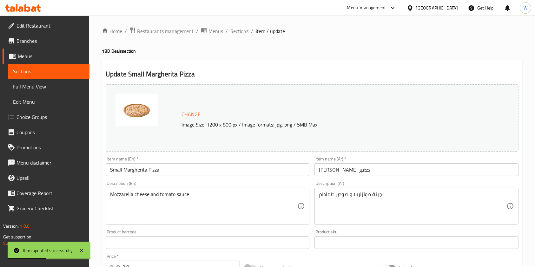
scroll to position [0, 0]
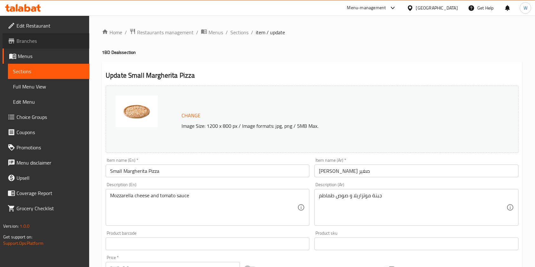
click at [40, 41] on span "Branches" at bounding box center [50, 41] width 68 height 8
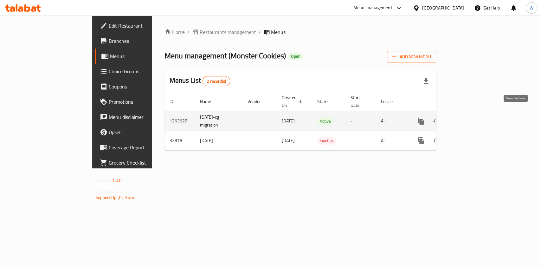
click at [475, 115] on link "enhanced table" at bounding box center [466, 120] width 15 height 15
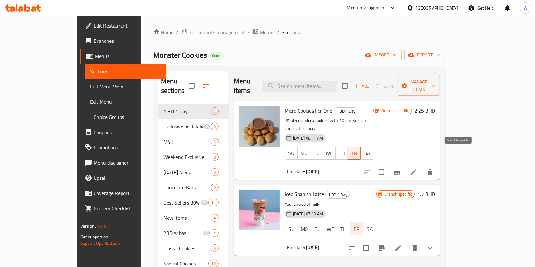
click at [388, 165] on input "checkbox" at bounding box center [380, 171] width 13 height 13
checkbox input "true"
click at [435, 78] on span "Manage items" at bounding box center [418, 86] width 32 height 16
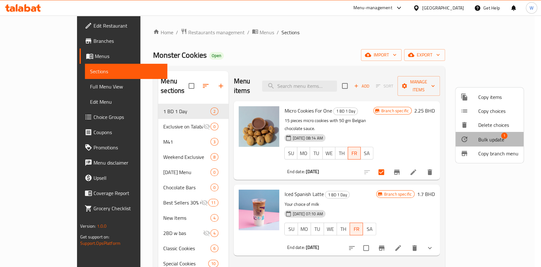
click at [491, 142] on span "Bulk update" at bounding box center [491, 140] width 26 height 8
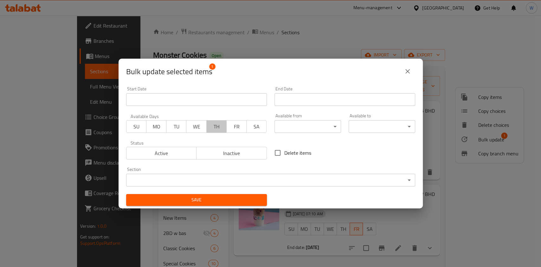
click at [215, 128] on span "TH" at bounding box center [216, 126] width 15 height 9
click at [281, 98] on input "Start Date" at bounding box center [345, 99] width 141 height 13
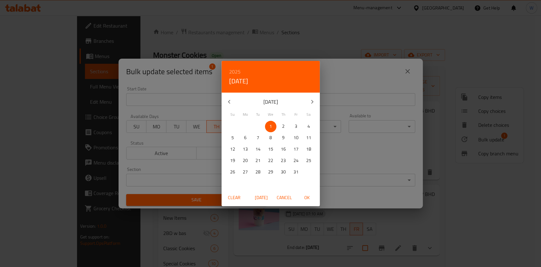
click at [284, 125] on p "2" at bounding box center [283, 126] width 3 height 8
click at [310, 197] on span "OK" at bounding box center [307, 198] width 15 height 8
type input "[DATE]"
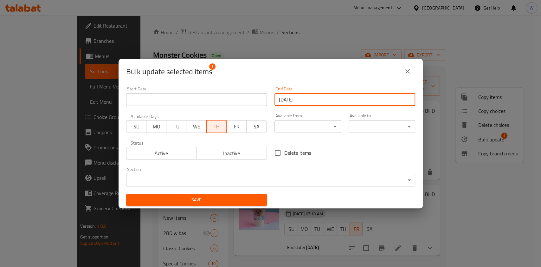
click at [246, 198] on span "Save" at bounding box center [196, 200] width 131 height 8
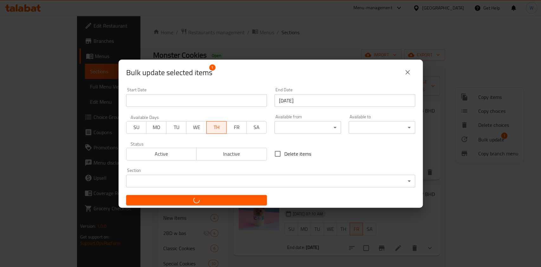
checkbox input "false"
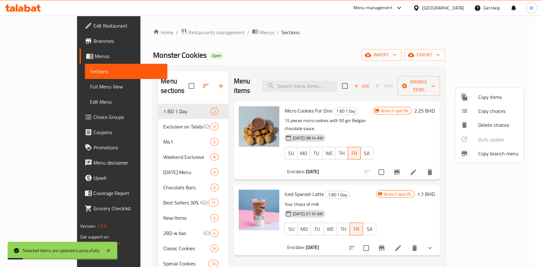
click at [367, 248] on div at bounding box center [270, 133] width 541 height 267
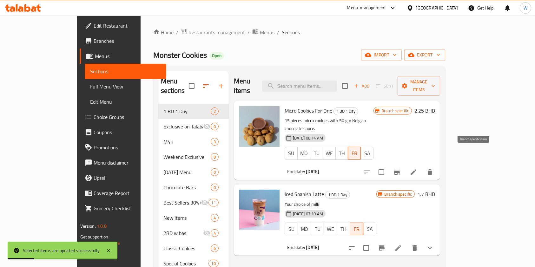
click at [399, 170] on icon "Branch-specific-item" at bounding box center [397, 172] width 6 height 5
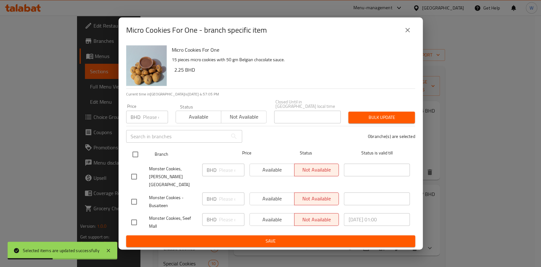
click at [136, 155] on input "checkbox" at bounding box center [135, 154] width 13 height 13
checkbox input "true"
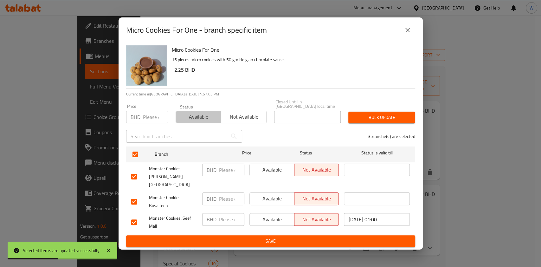
click at [193, 115] on span "Available" at bounding box center [198, 116] width 40 height 9
drag, startPoint x: 347, startPoint y: 114, endPoint x: 353, endPoint y: 114, distance: 6.7
click at [348, 114] on div "Bulk update" at bounding box center [382, 117] width 74 height 19
click at [358, 116] on span "Bulk update" at bounding box center [381, 117] width 56 height 8
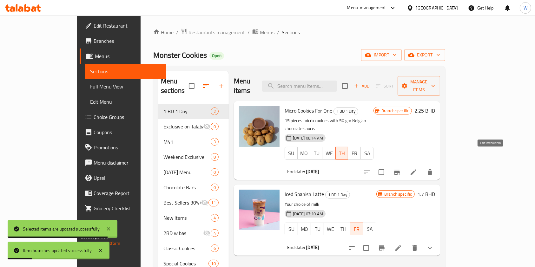
click at [416, 169] on icon at bounding box center [413, 172] width 6 height 6
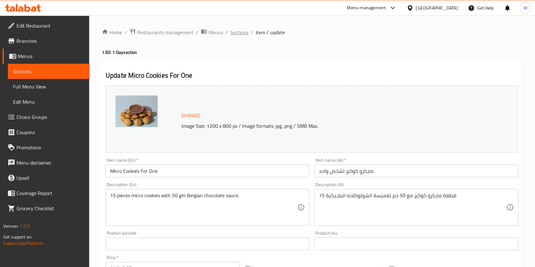
click at [241, 33] on span "Sections" at bounding box center [239, 33] width 18 height 8
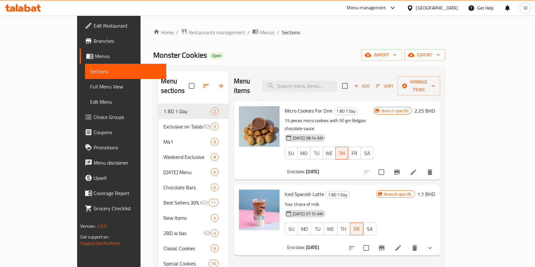
click at [94, 43] on span "Branches" at bounding box center [128, 41] width 68 height 8
